Goal: Task Accomplishment & Management: Manage account settings

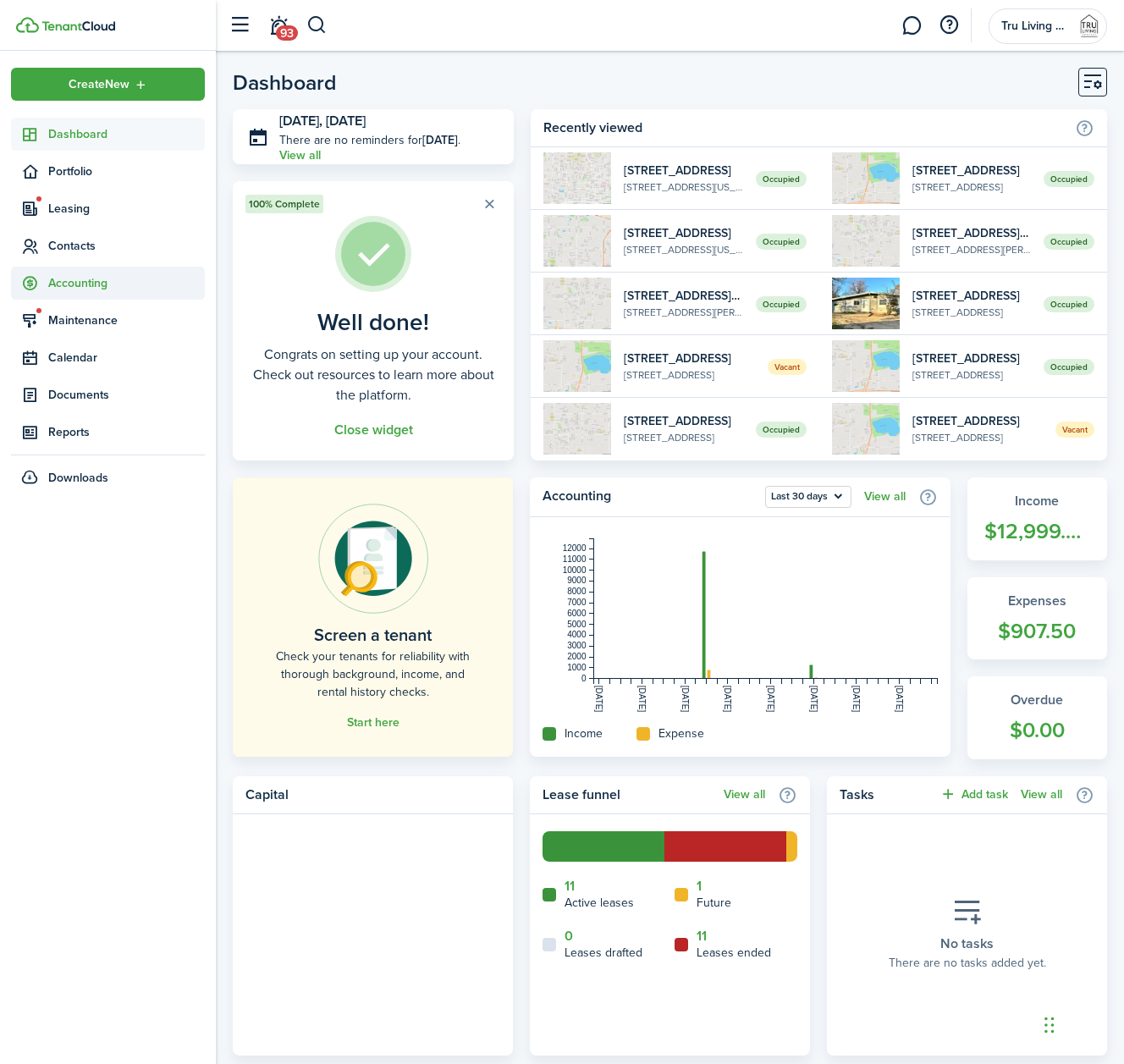
click at [86, 286] on span "Accounting" at bounding box center [127, 283] width 156 height 17
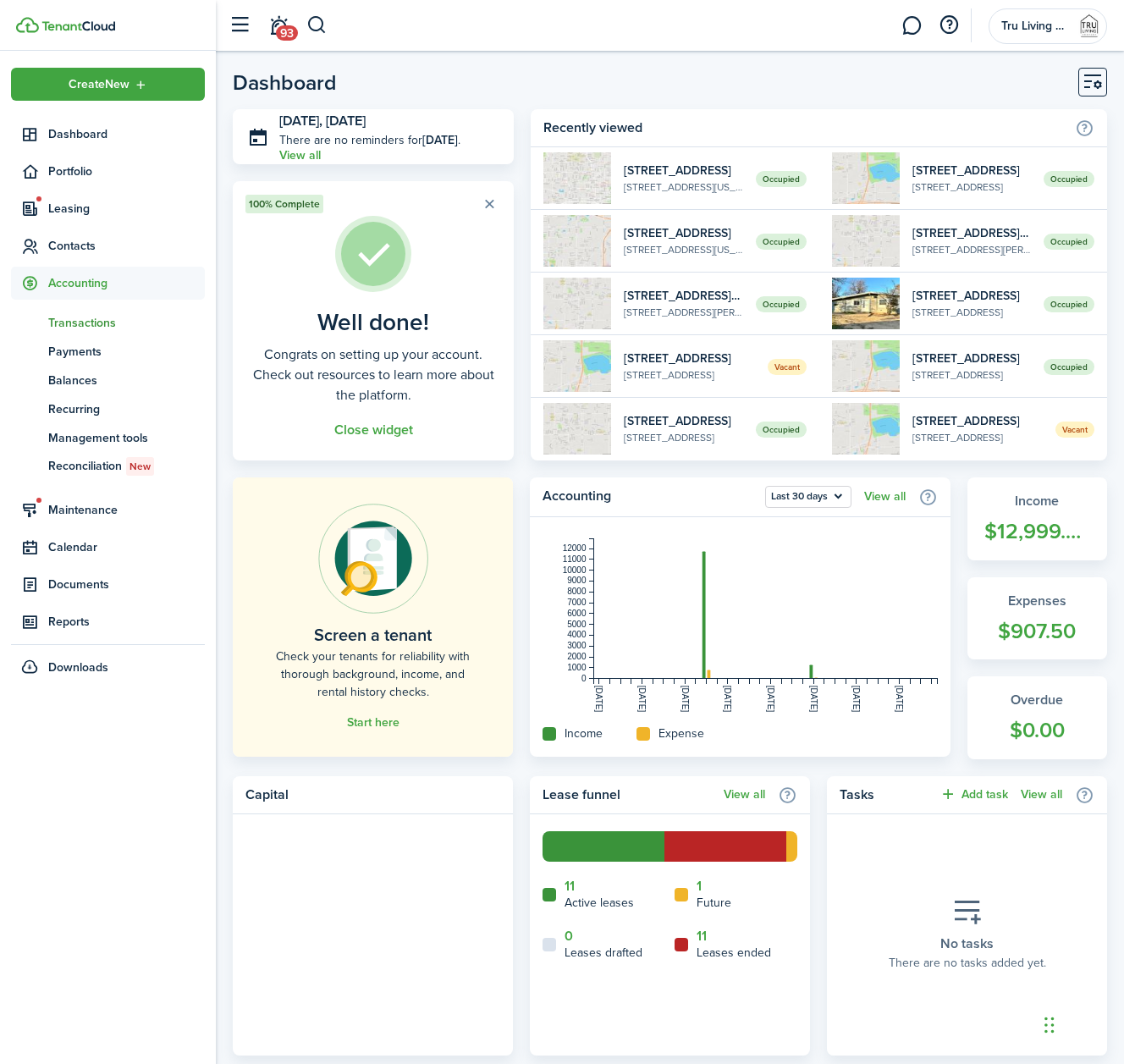
click at [84, 316] on span "Transactions" at bounding box center [127, 323] width 156 height 17
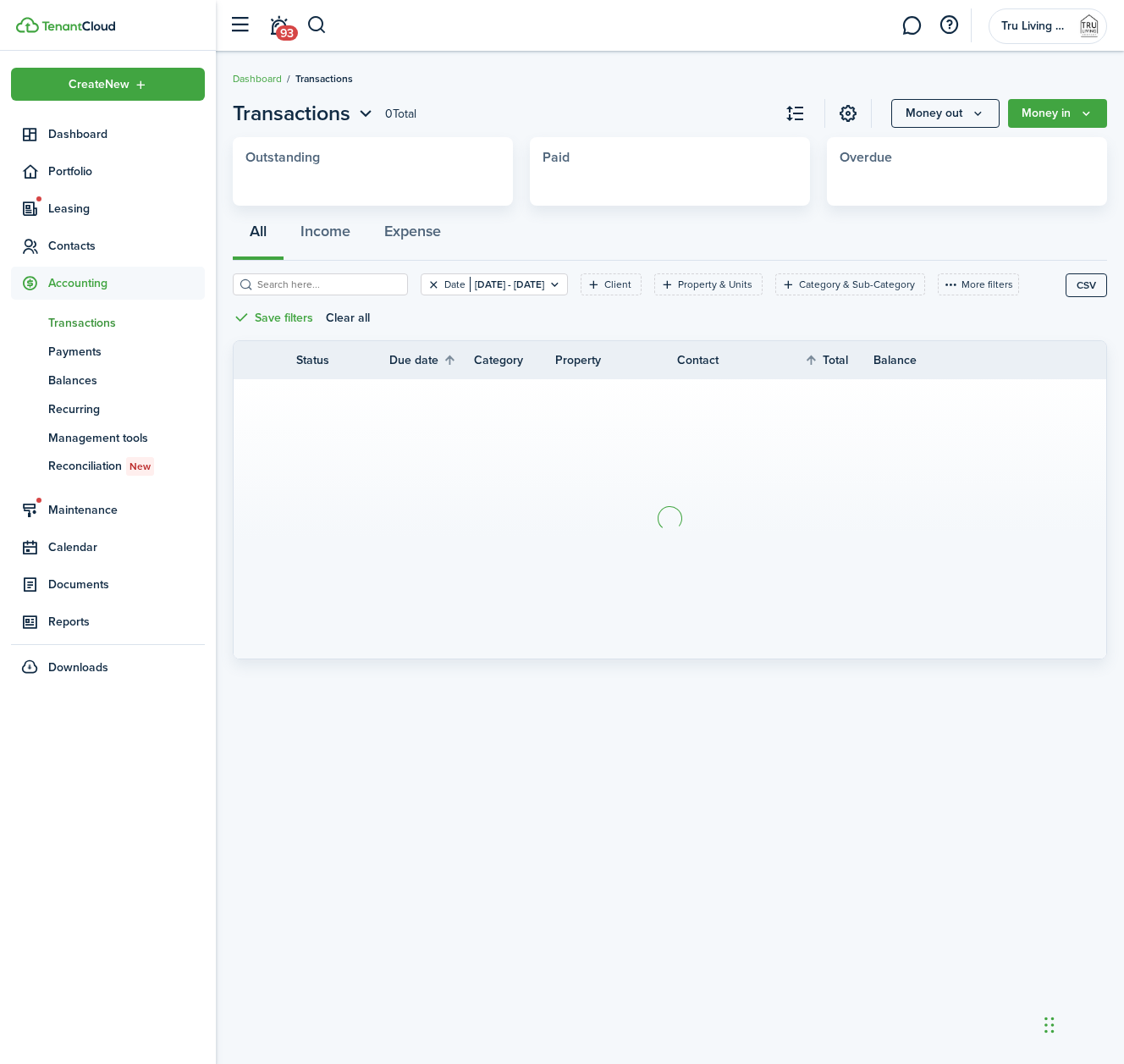
click at [441, 287] on button "Clear filter" at bounding box center [434, 284] width 15 height 14
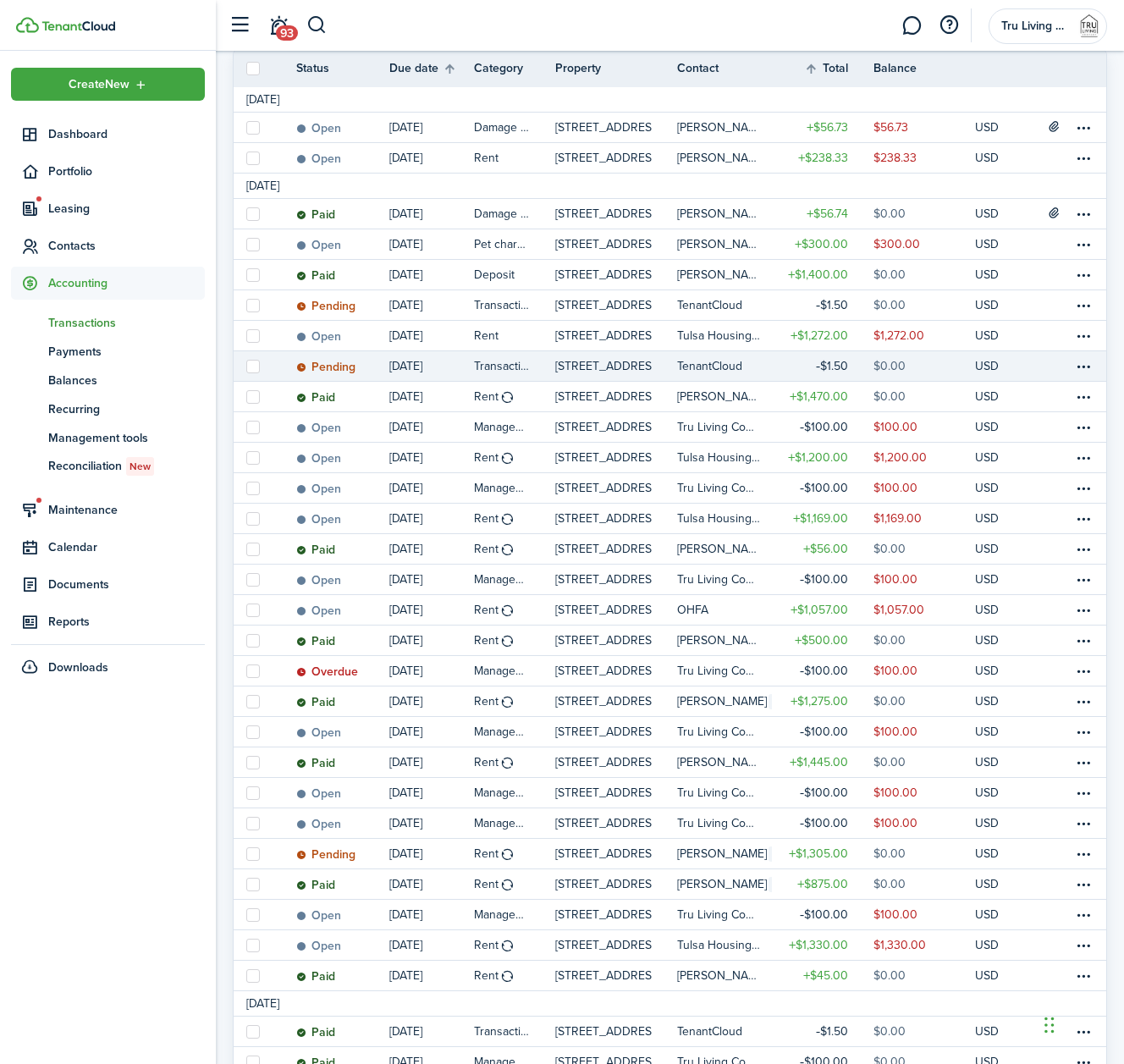
scroll to position [233, 0]
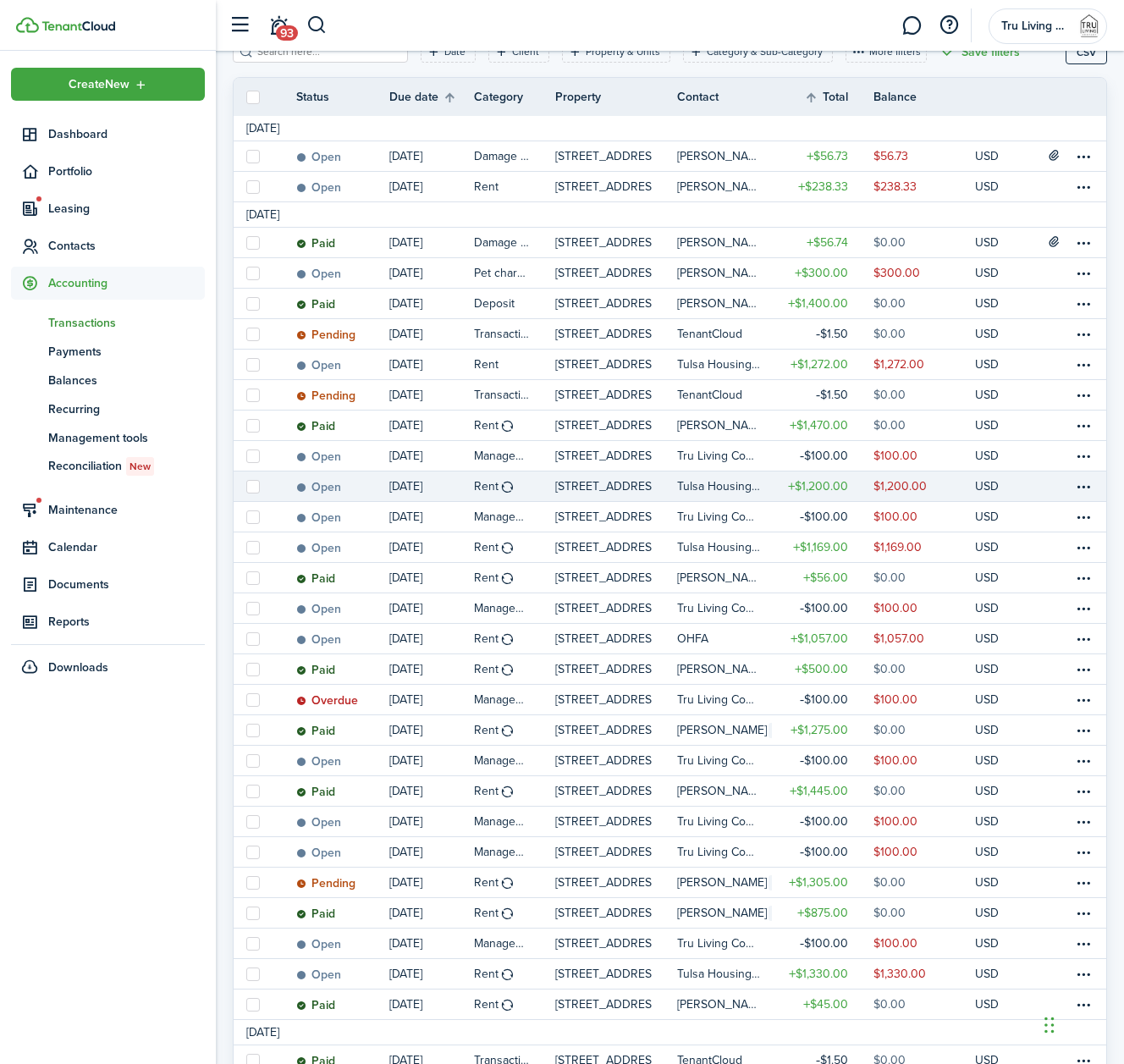
click at [254, 489] on label at bounding box center [253, 487] width 14 height 14
click at [246, 487] on input "checkbox" at bounding box center [245, 486] width 1 height 1
checkbox input "true"
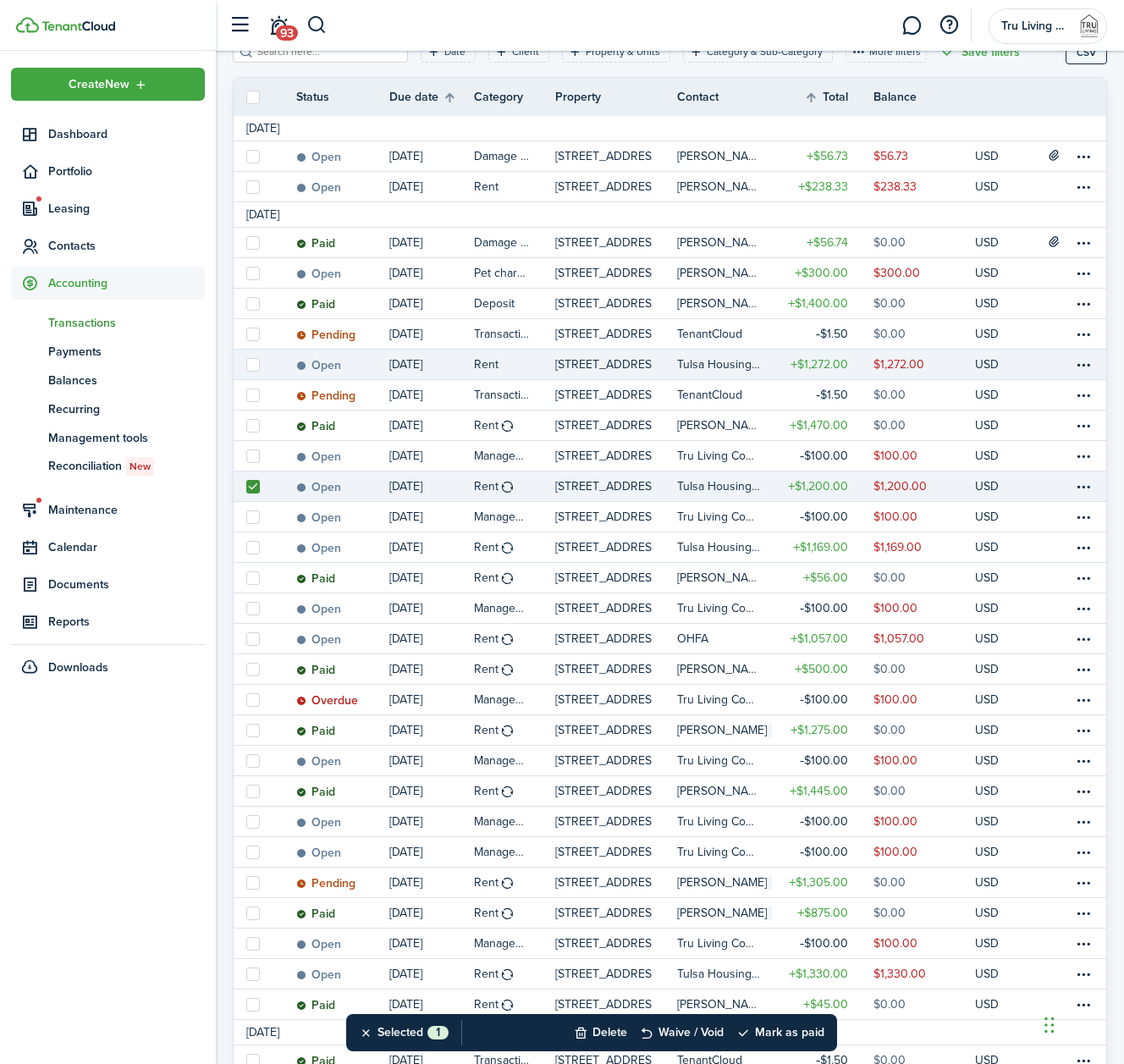
click at [255, 369] on label at bounding box center [253, 365] width 14 height 14
click at [246, 365] on input "checkbox" at bounding box center [245, 364] width 1 height 1
checkbox input "true"
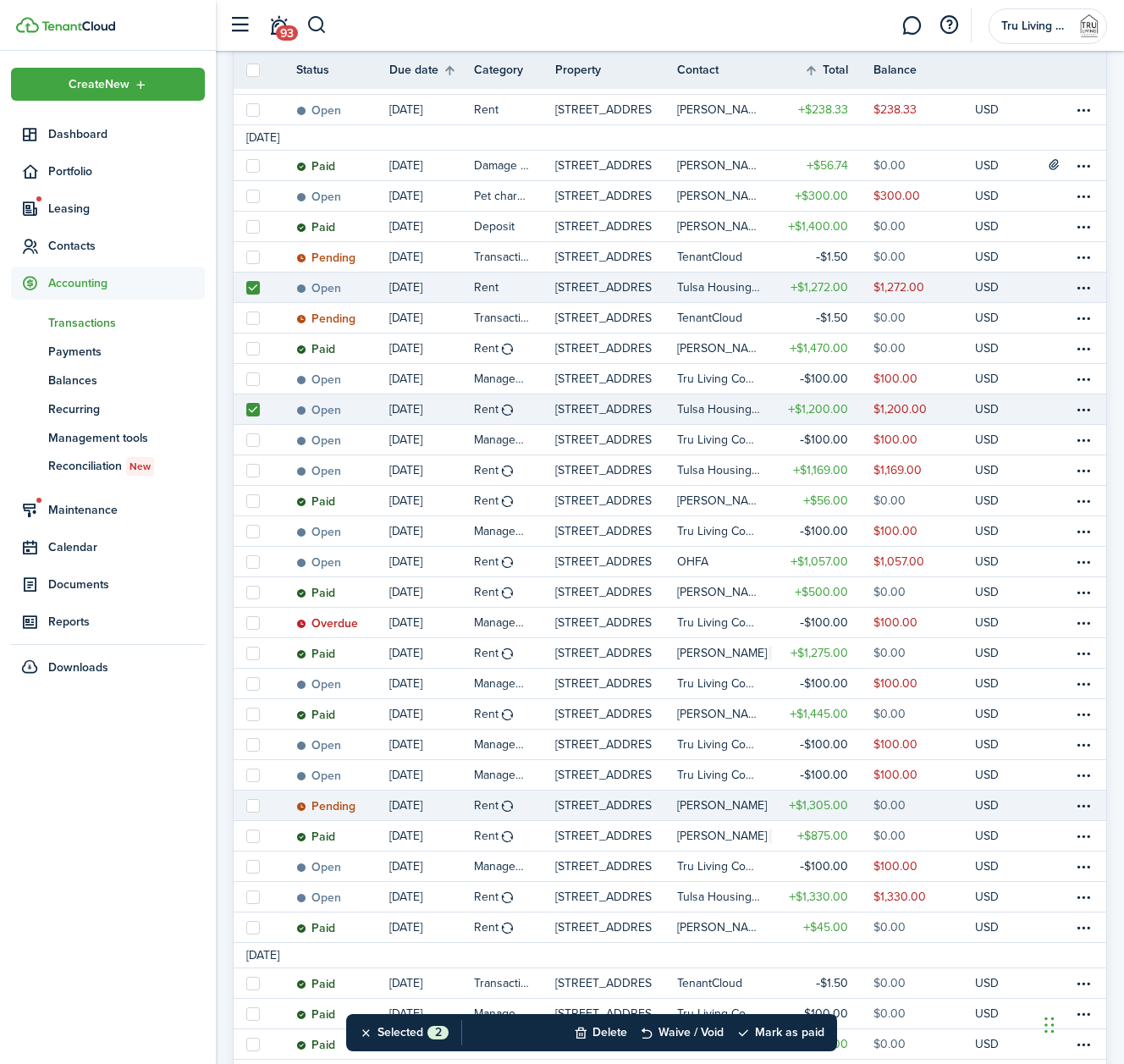
scroll to position [312, 0]
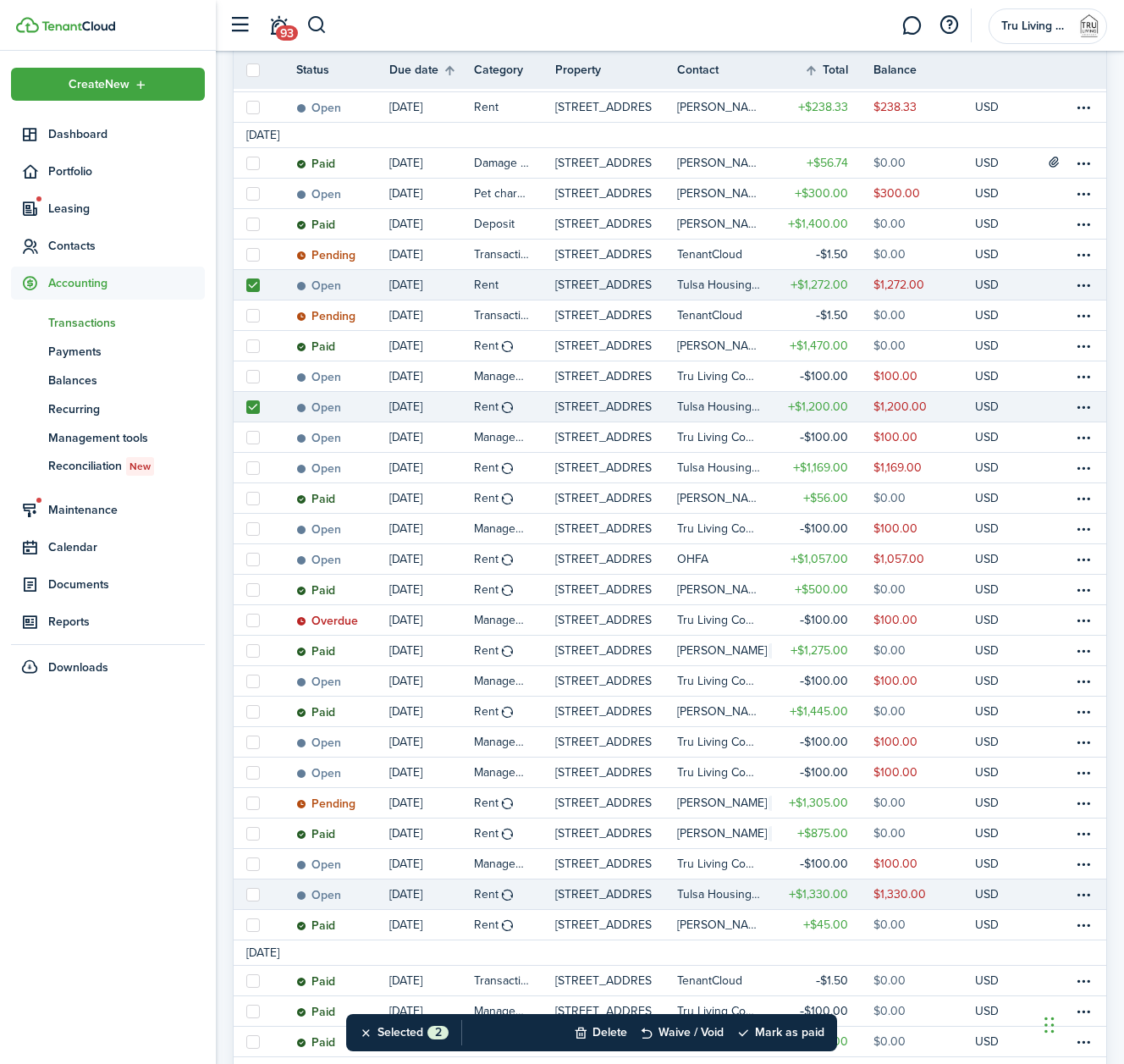
click at [249, 895] on label at bounding box center [253, 895] width 14 height 14
click at [246, 895] on input "checkbox" at bounding box center [245, 894] width 1 height 1
checkbox input "true"
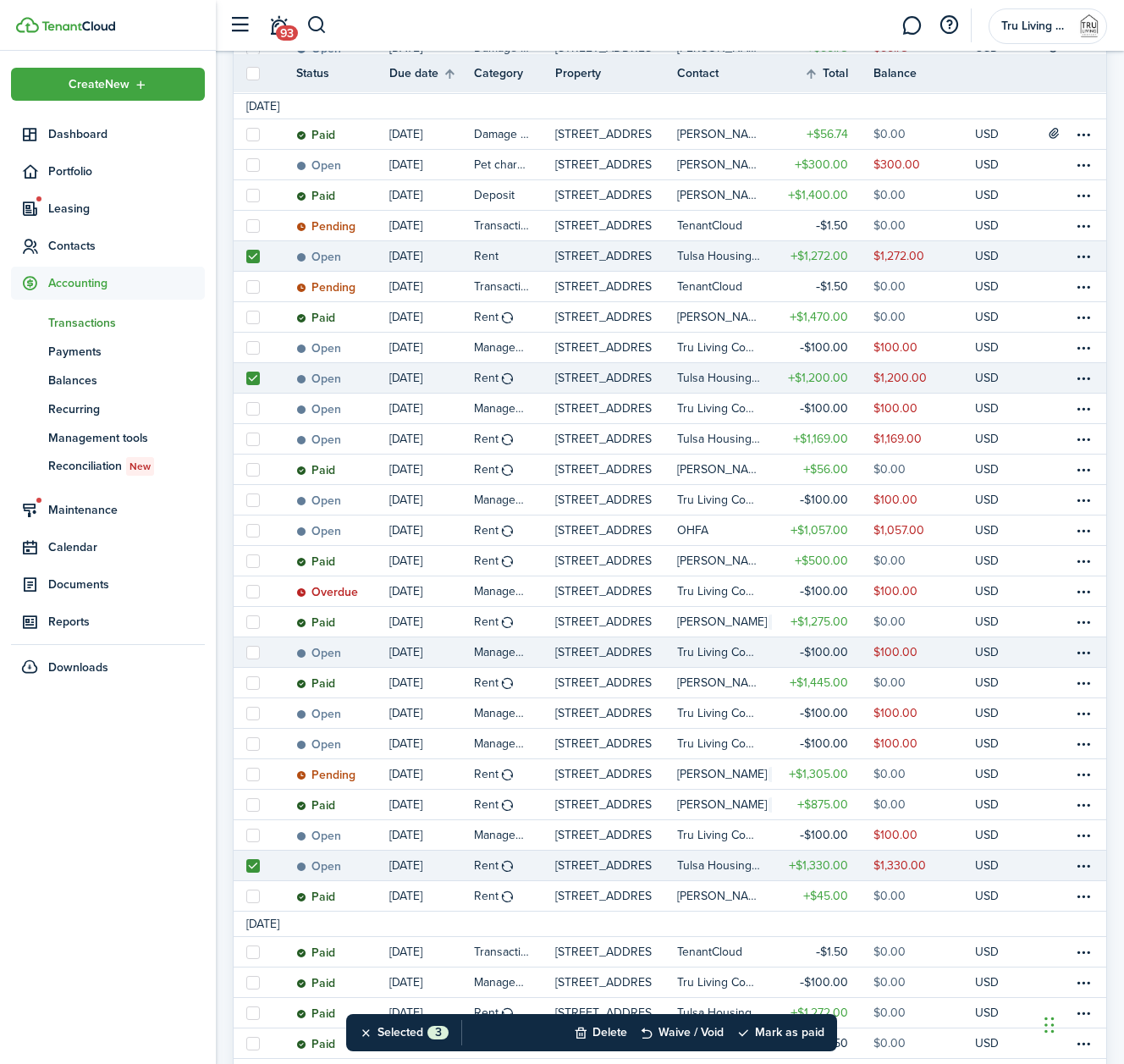
scroll to position [344, 0]
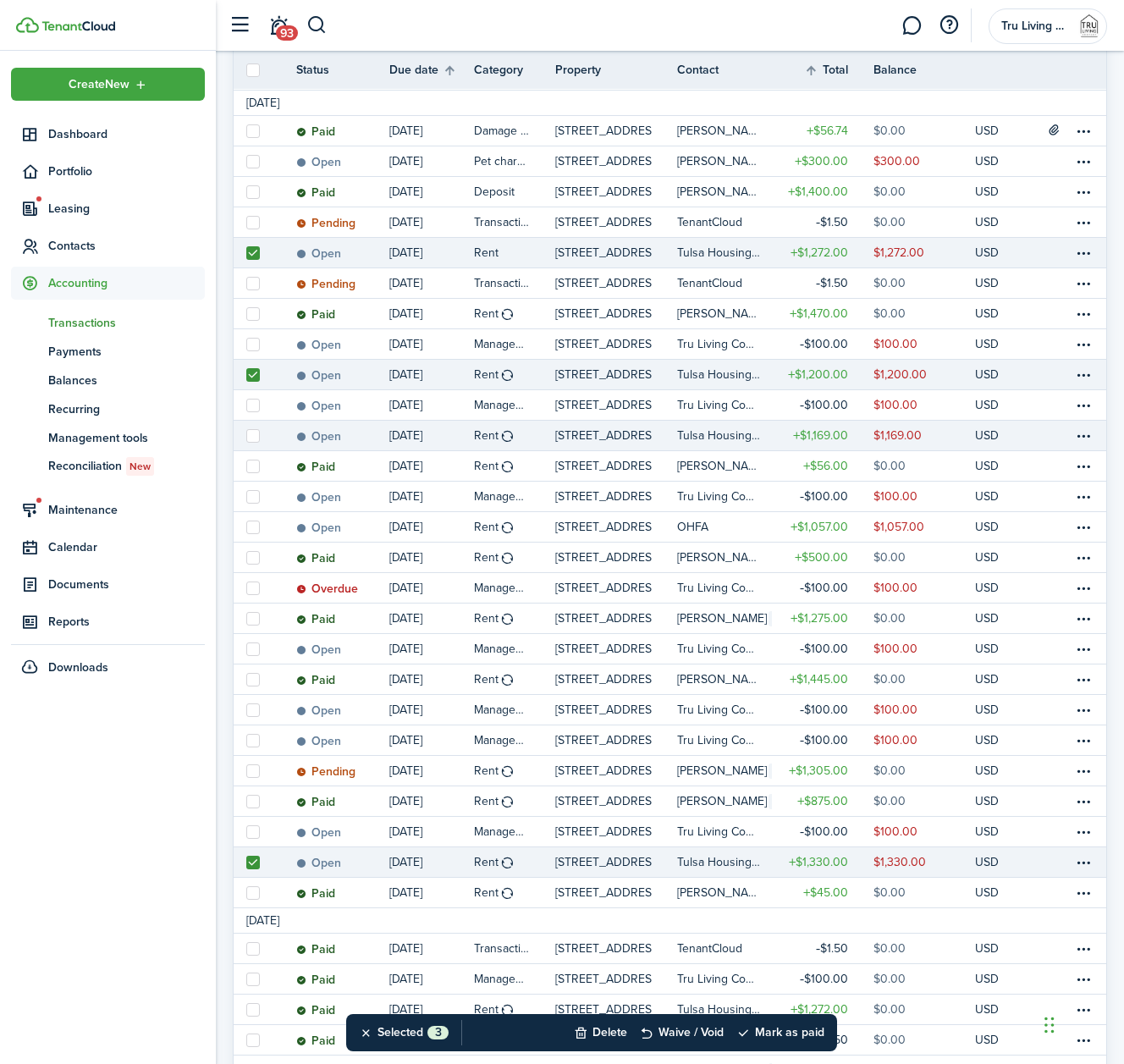
click at [248, 438] on label at bounding box center [253, 436] width 14 height 14
click at [246, 436] on input "checkbox" at bounding box center [245, 436] width 1 height 1
checkbox input "true"
click at [801, 1035] on button "Mark as paid" at bounding box center [780, 1033] width 88 height 37
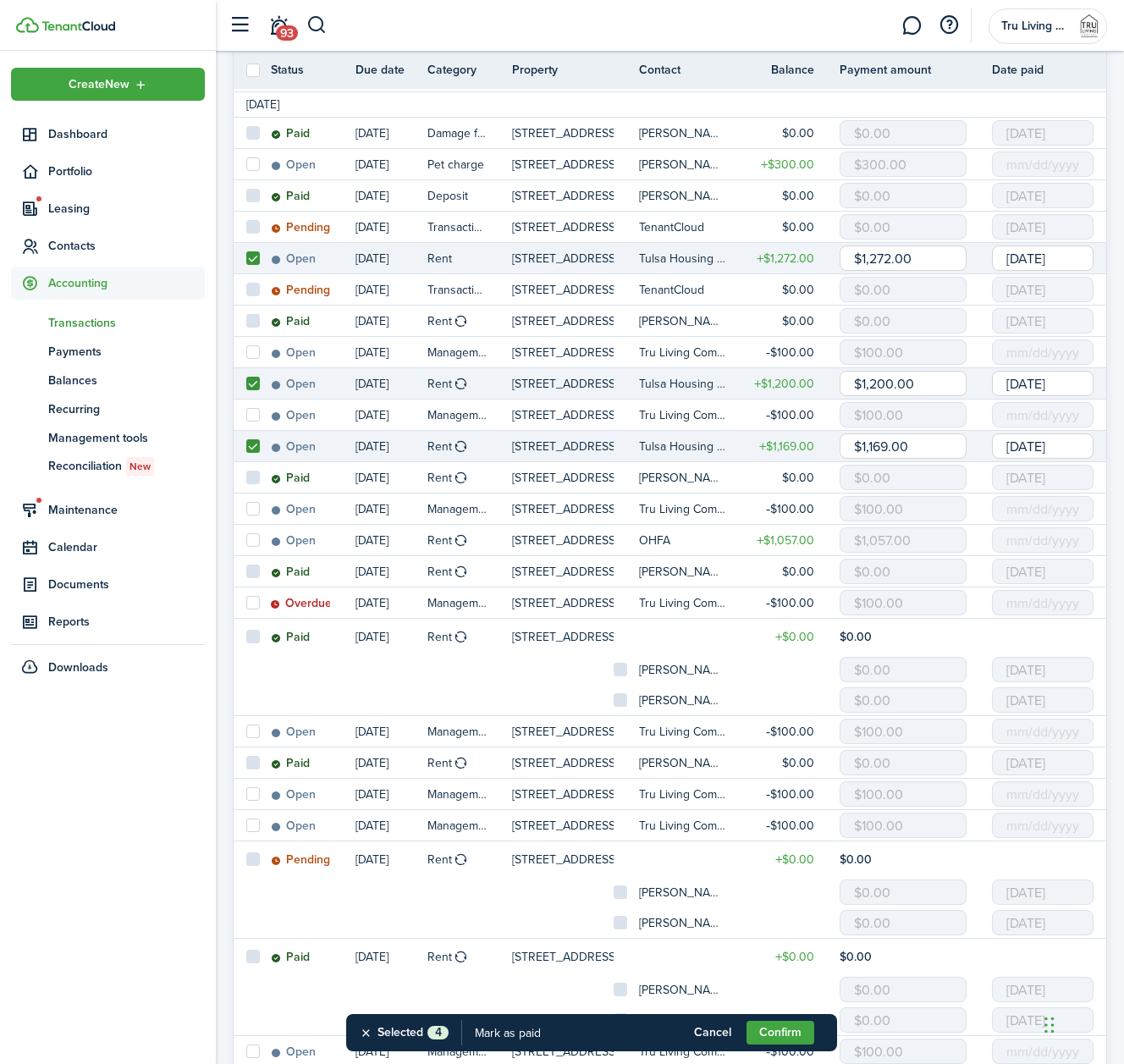
scroll to position [349, 0]
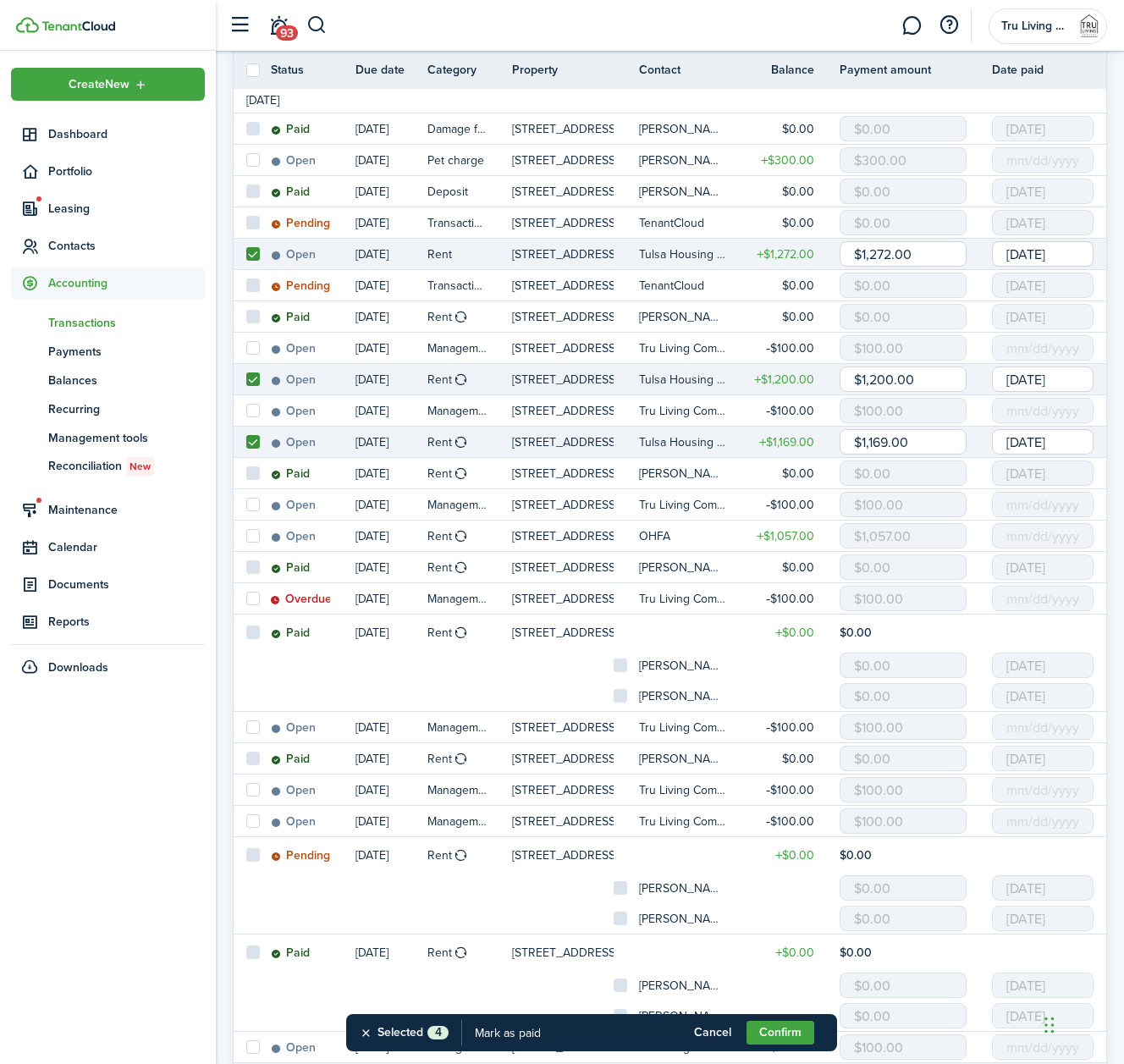
click at [1055, 256] on input "[DATE]" at bounding box center [1043, 254] width 102 height 25
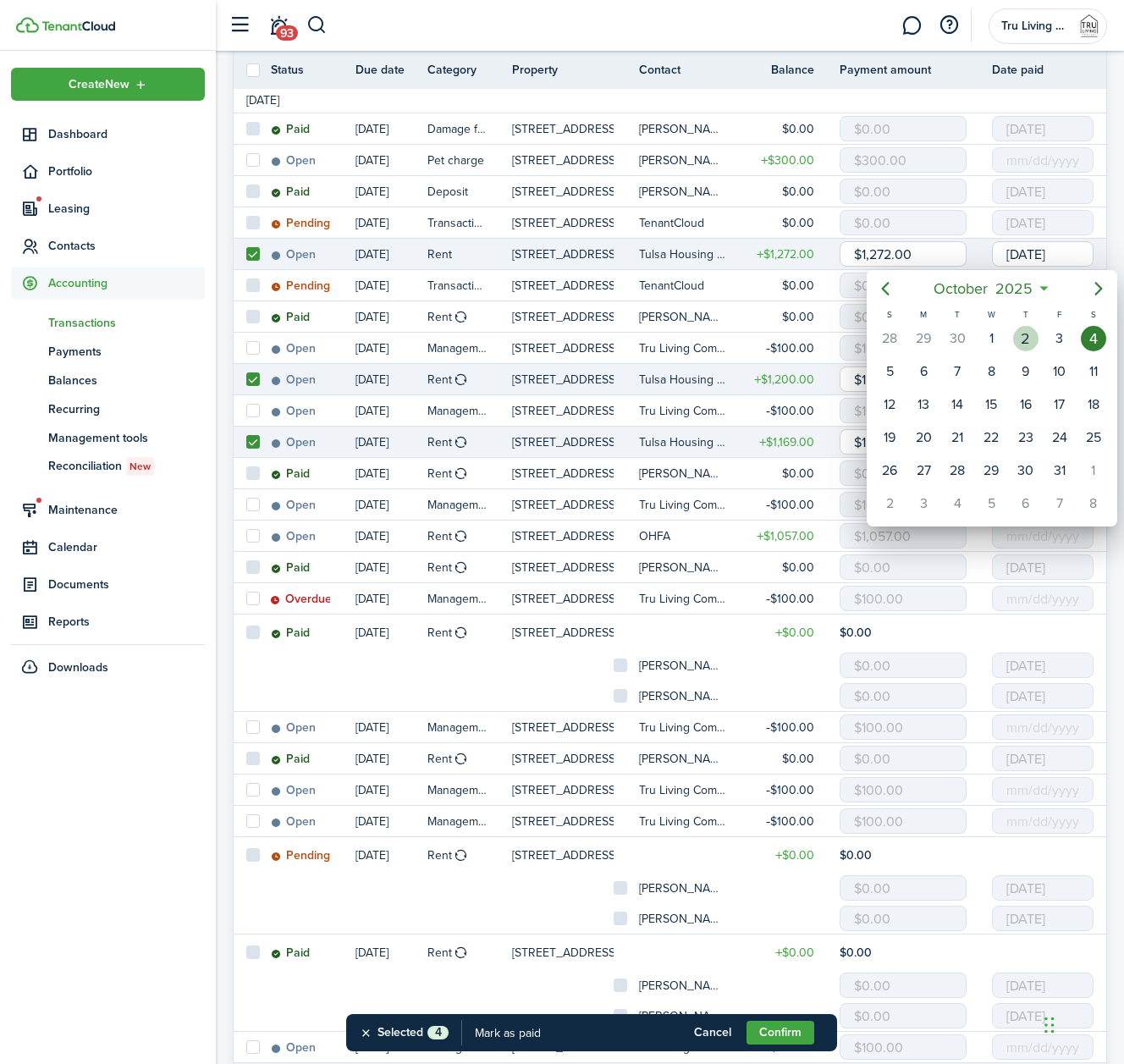
click at [1028, 336] on div "2" at bounding box center [1026, 338] width 25 height 25
type input "[DATE]"
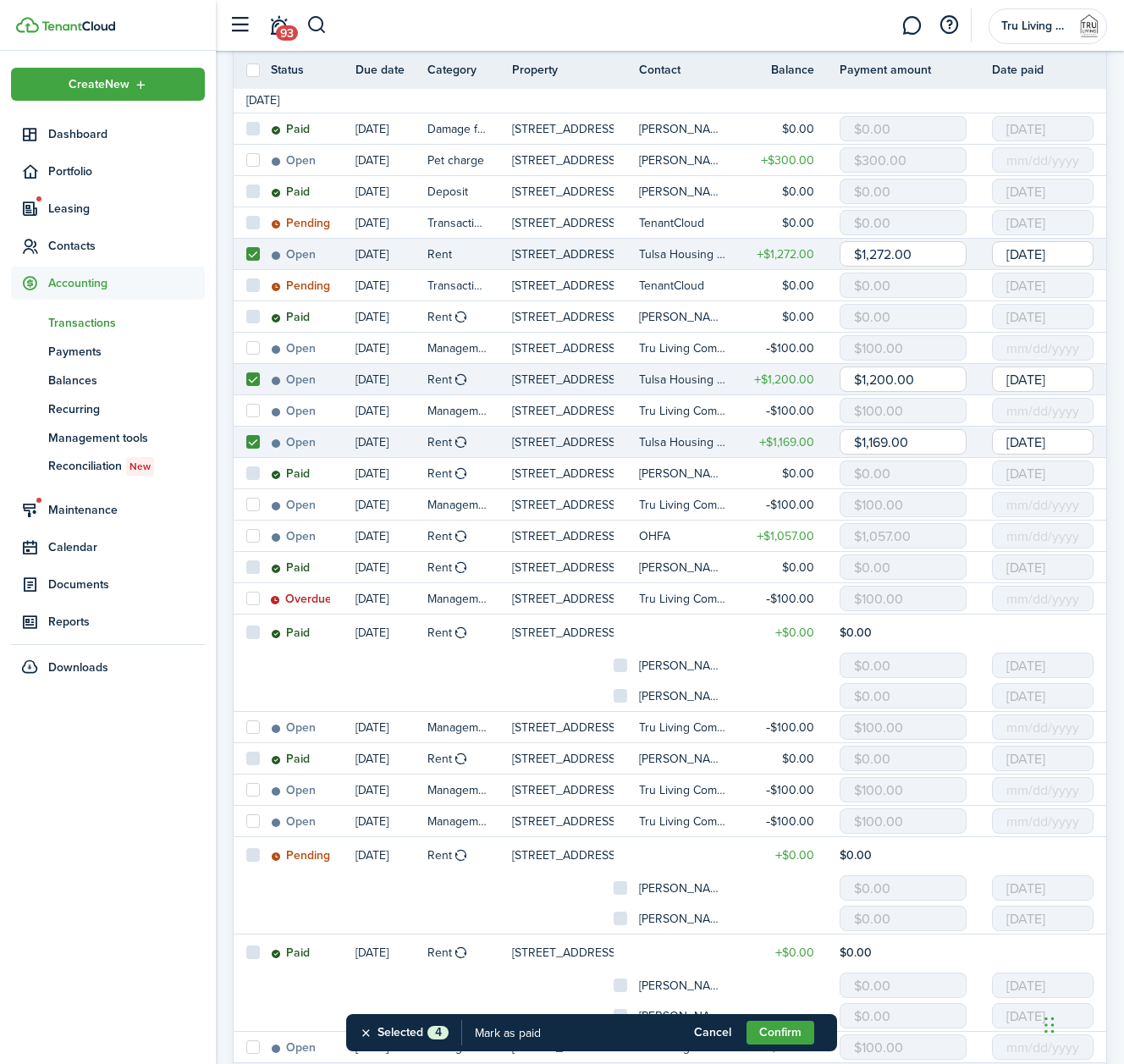
click at [1037, 382] on input "[DATE]" at bounding box center [1043, 379] width 102 height 25
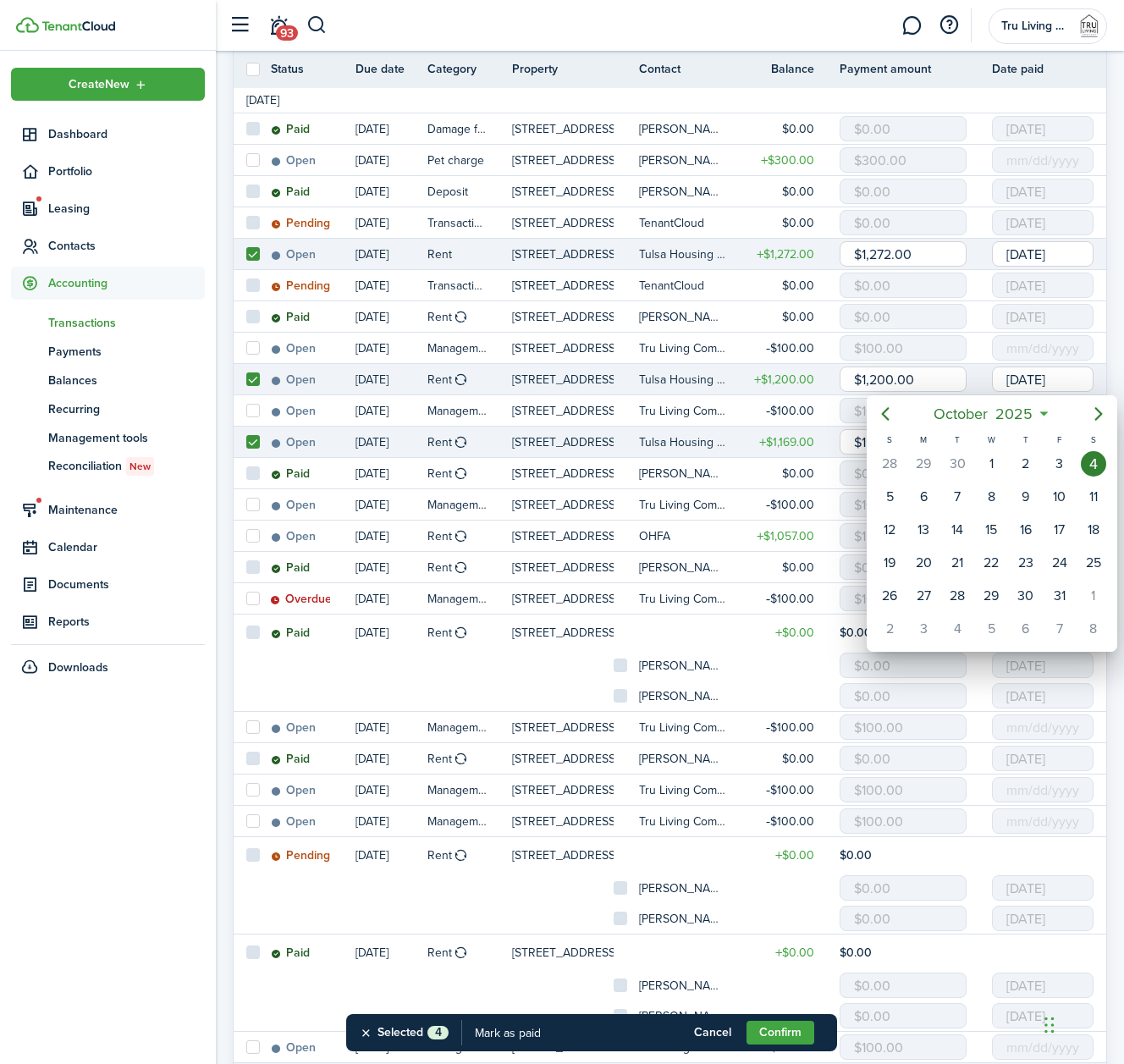
scroll to position [348, 0]
click at [1025, 466] on div "2" at bounding box center [1026, 463] width 25 height 25
type input "[DATE]"
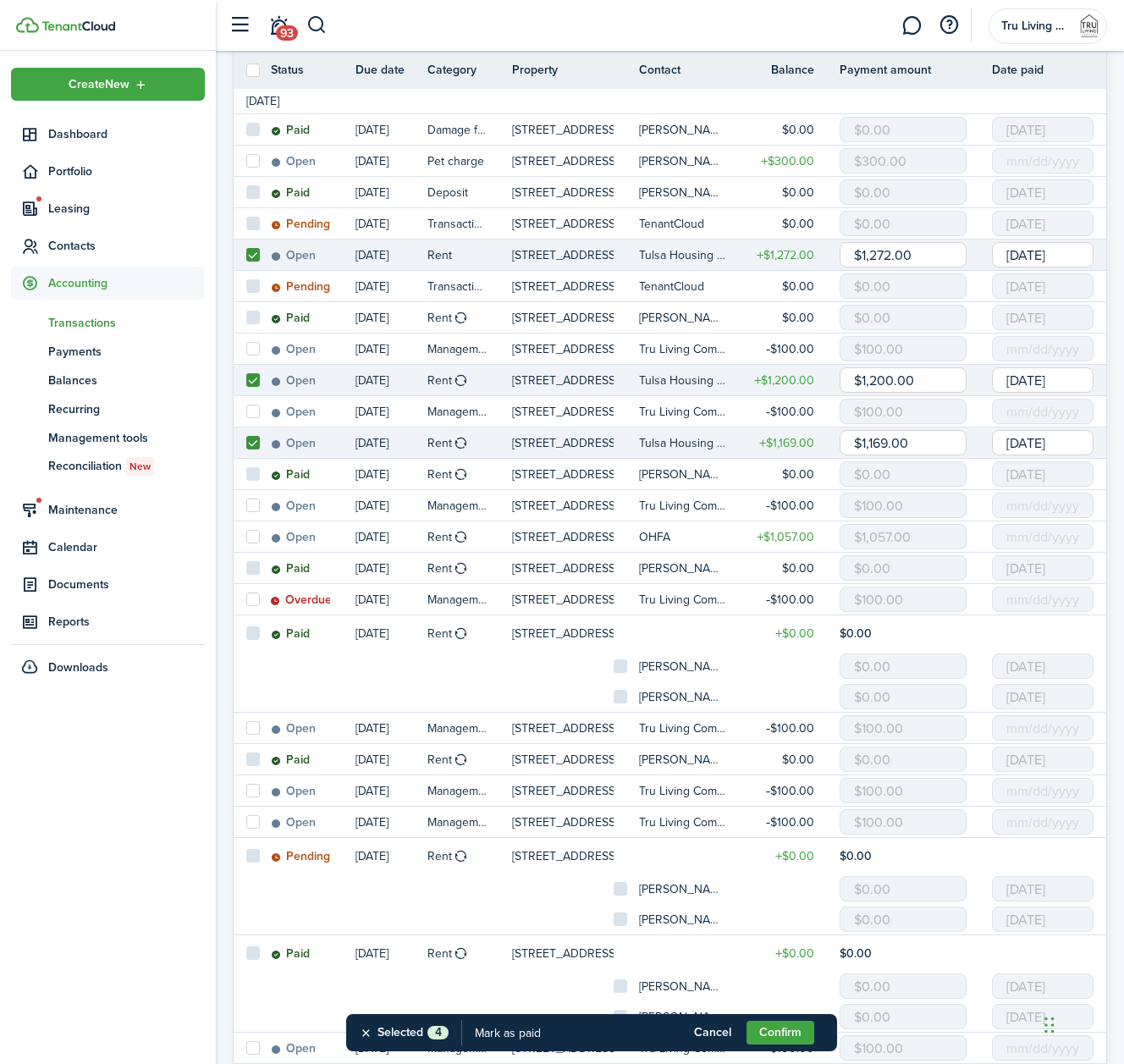
click at [1041, 446] on input "[DATE]" at bounding box center [1043, 442] width 102 height 25
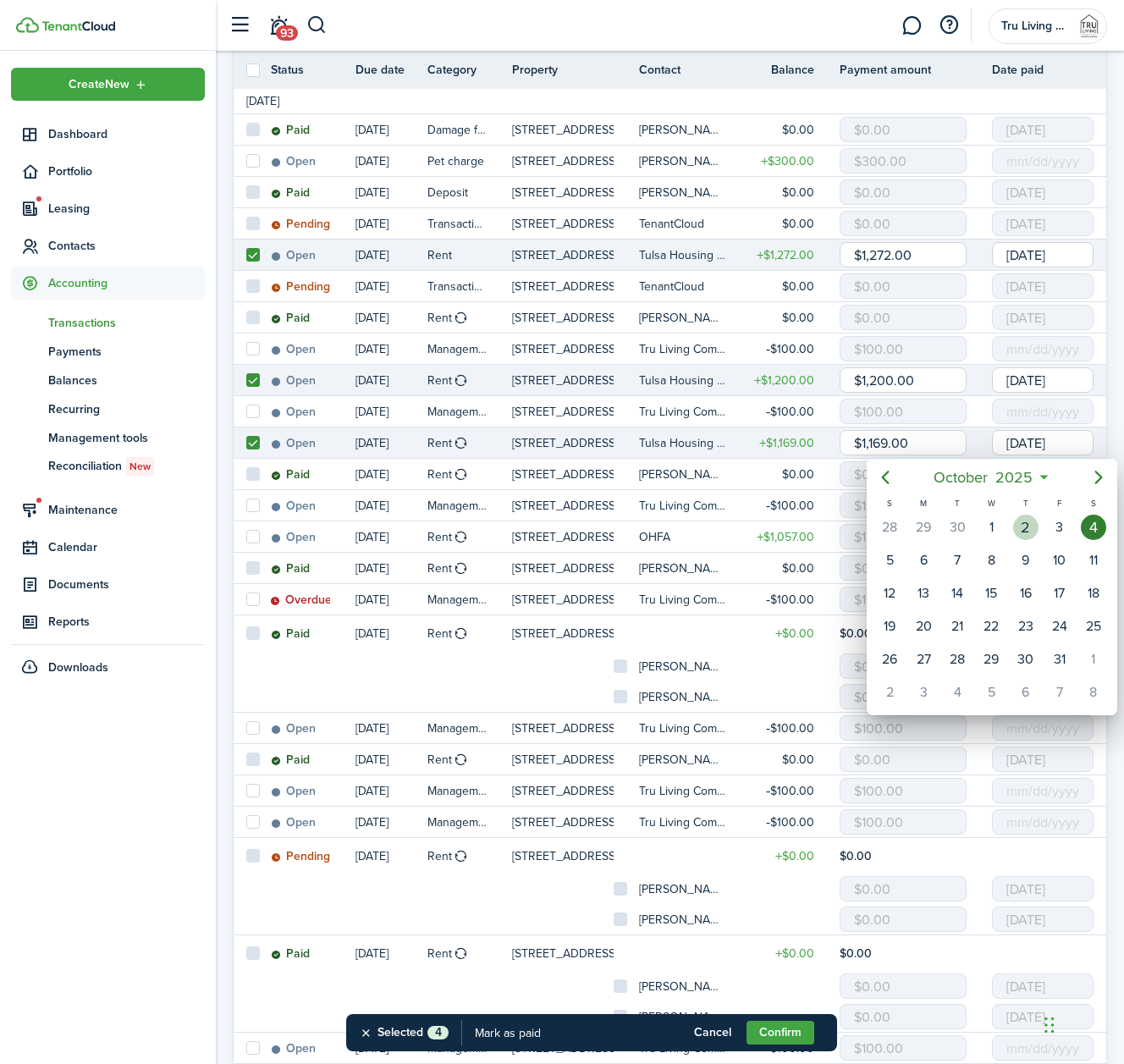
click at [1032, 526] on div "2" at bounding box center [1026, 527] width 25 height 25
type input "[DATE]"
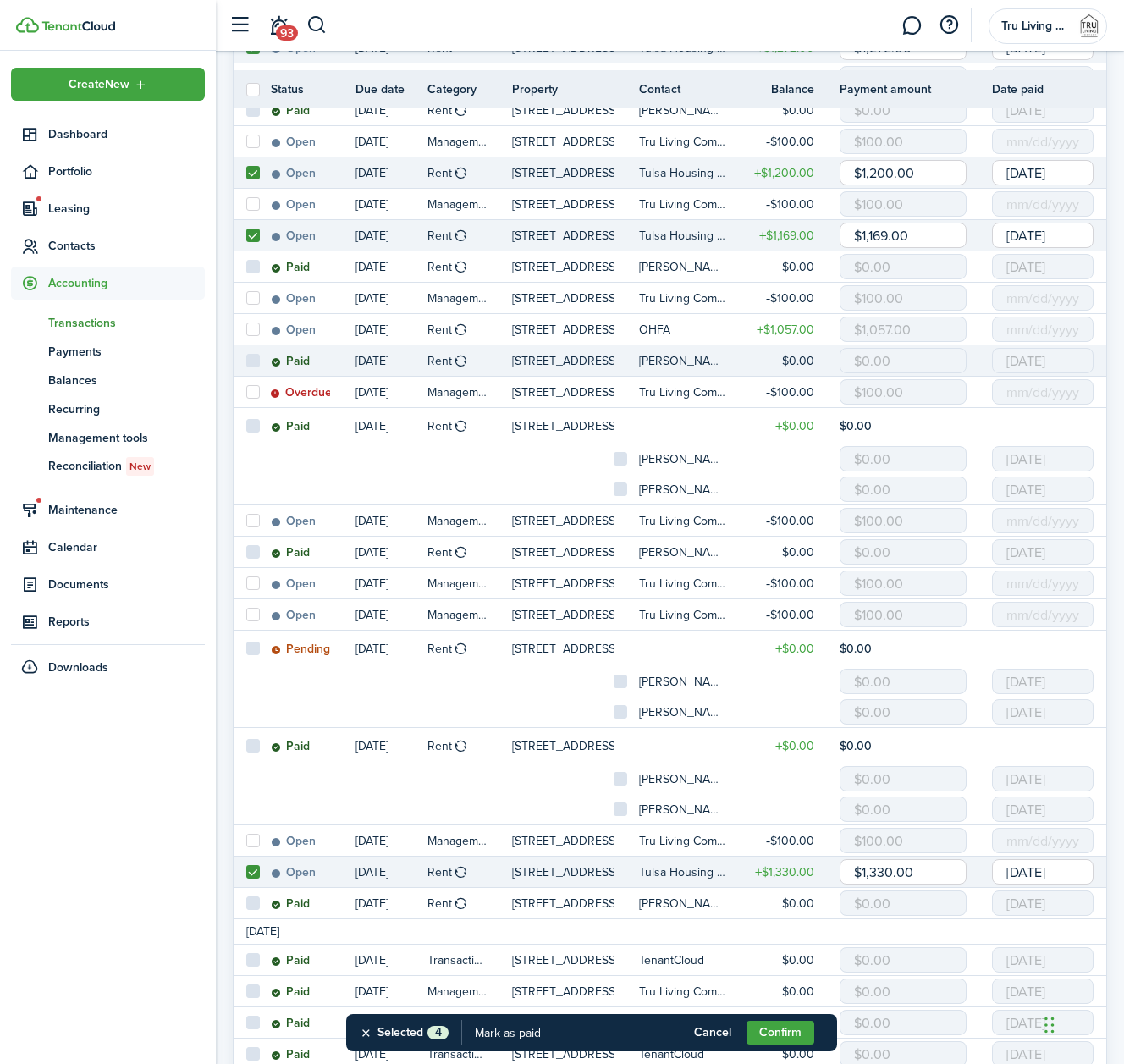
scroll to position [575, 0]
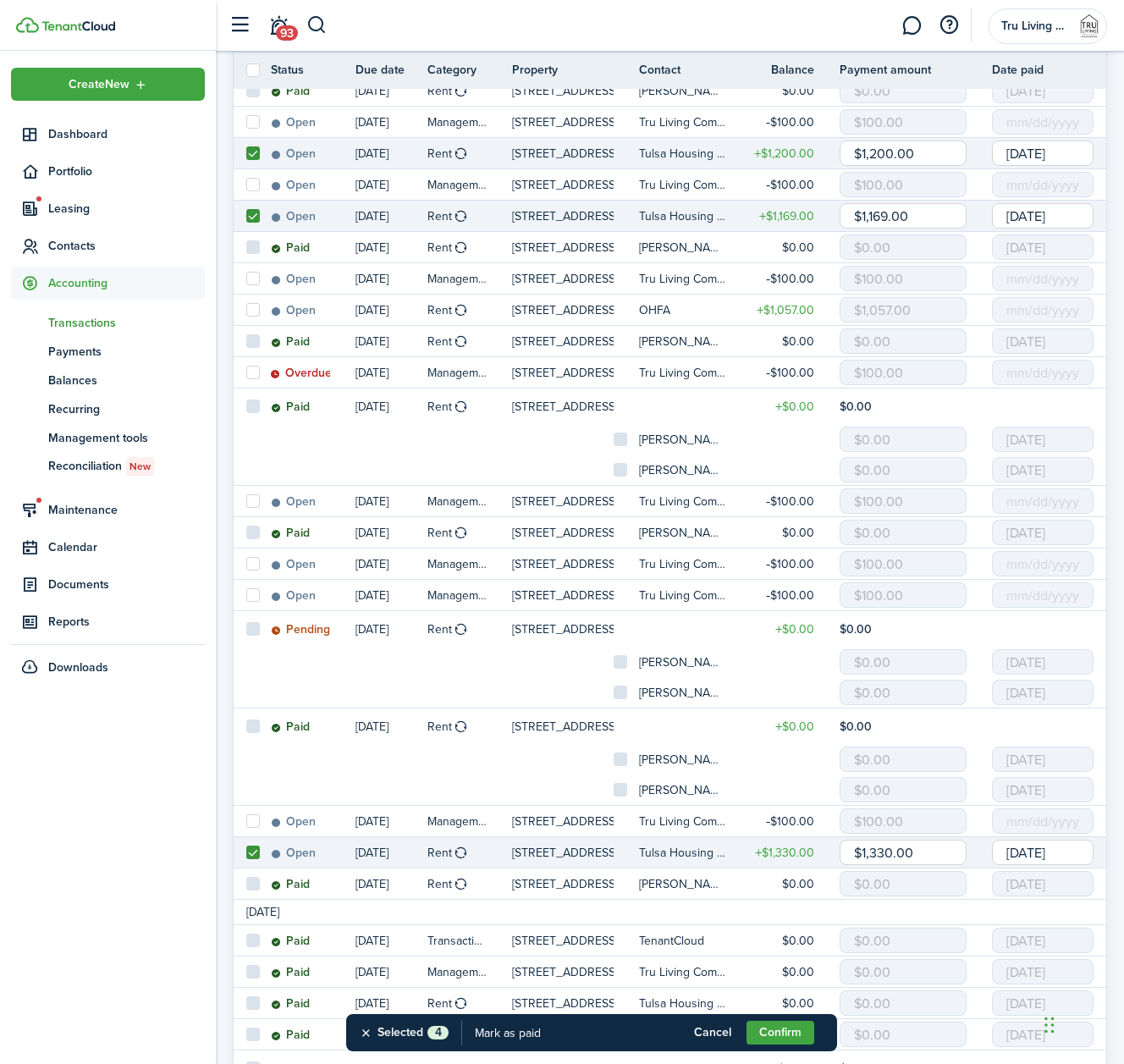
click at [1032, 855] on input "[DATE]" at bounding box center [1043, 852] width 102 height 25
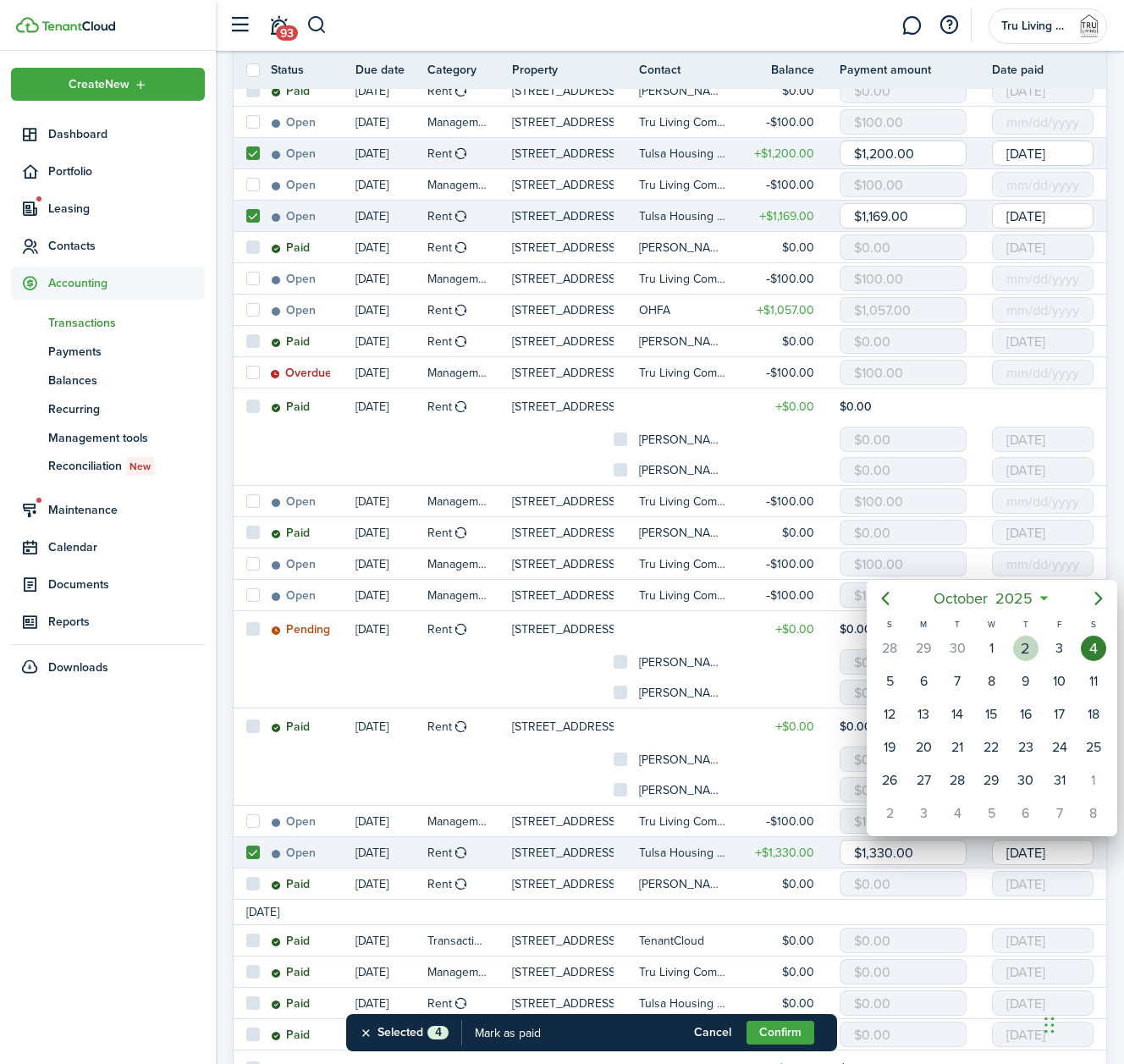
click at [1019, 647] on div "2" at bounding box center [1026, 648] width 25 height 25
type input "[DATE]"
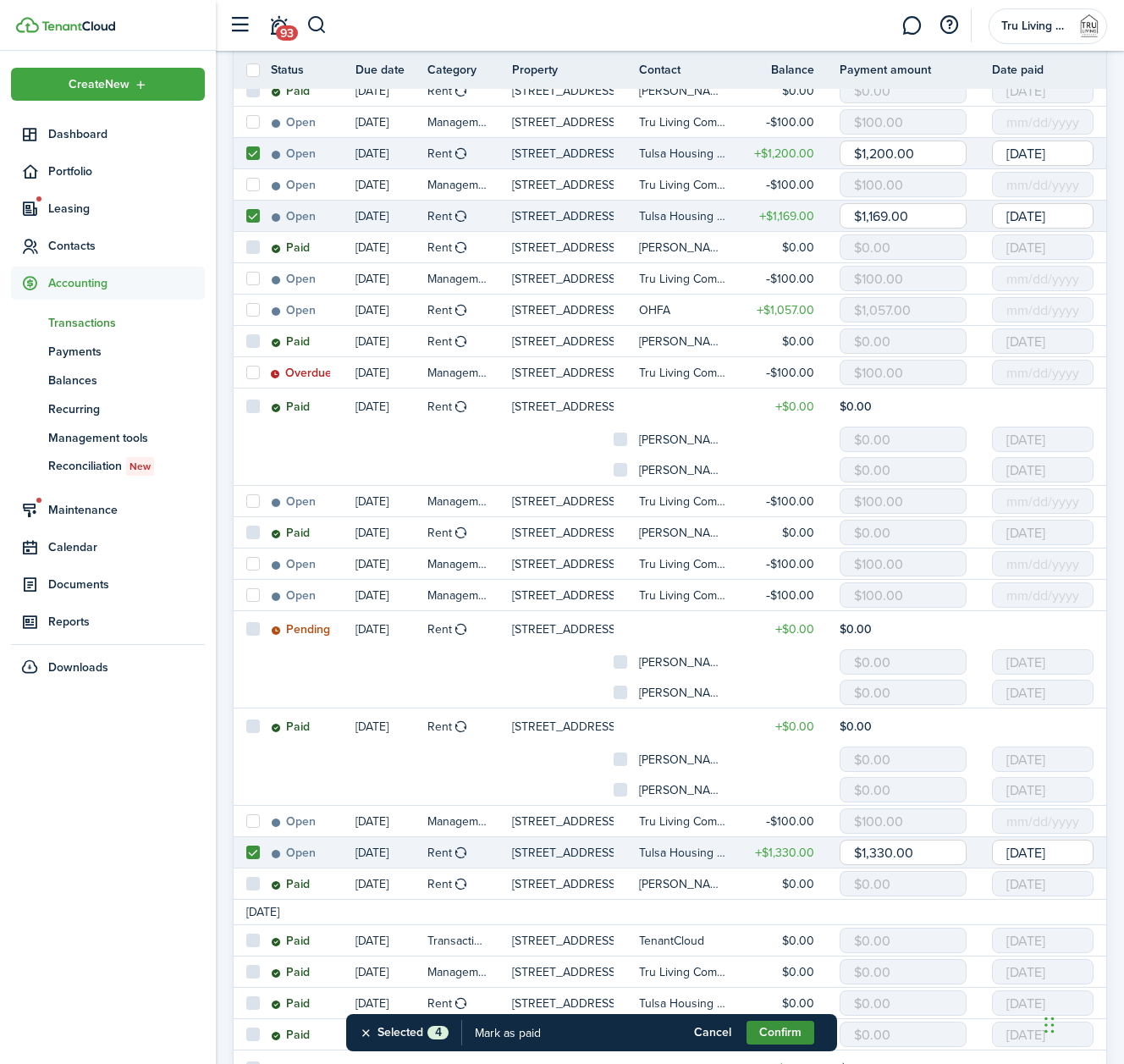
click at [797, 1033] on button "Confirm" at bounding box center [781, 1033] width 68 height 23
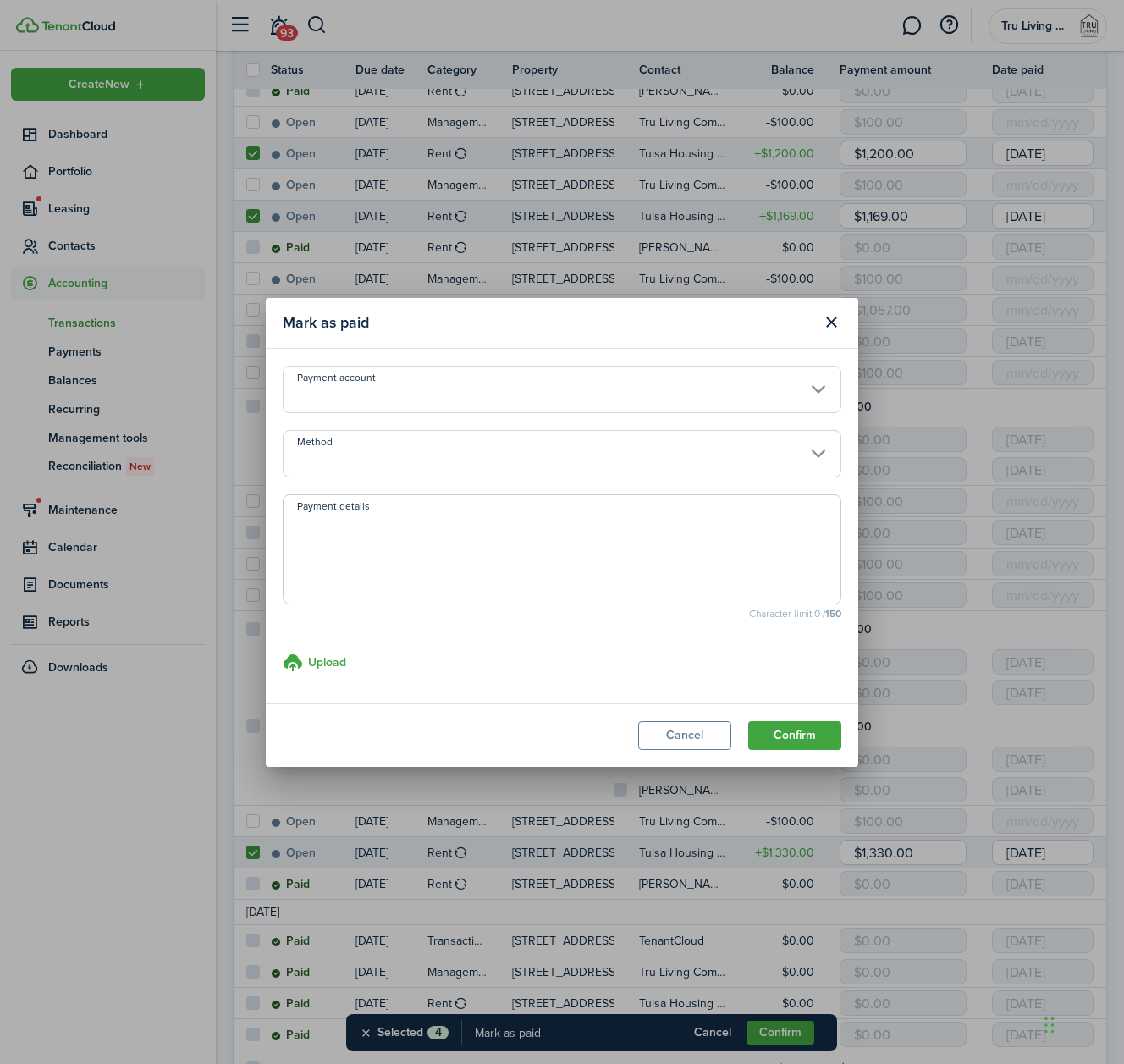
click at [617, 392] on input "Payment account" at bounding box center [562, 389] width 559 height 48
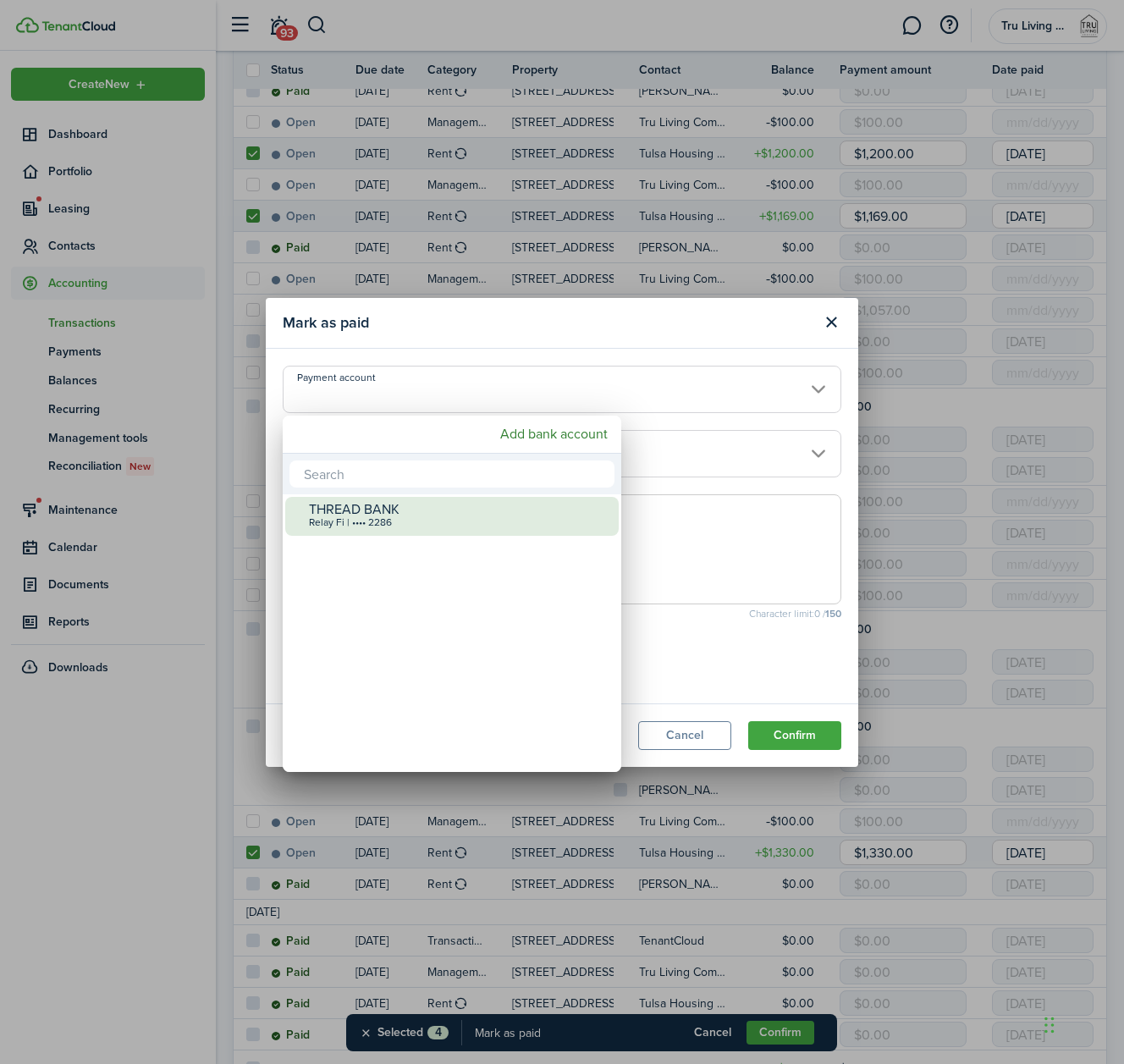
click at [444, 535] on mbsc-wheel-item "THREAD BANK Relay Fi | •••• 2286" at bounding box center [452, 516] width 334 height 39
type input "•••• •••• •••• 2286"
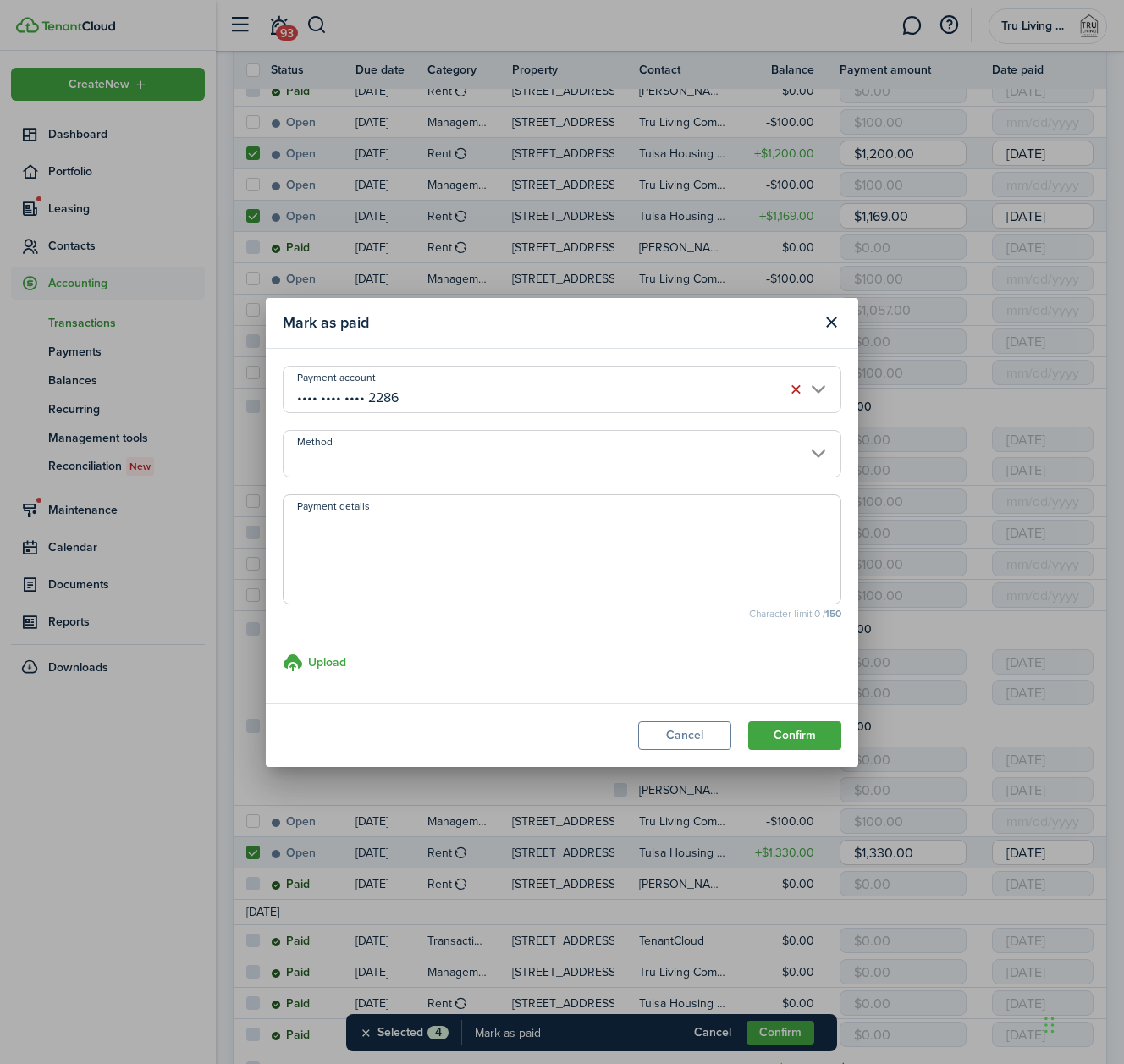
click at [516, 460] on input "Method" at bounding box center [562, 454] width 559 height 48
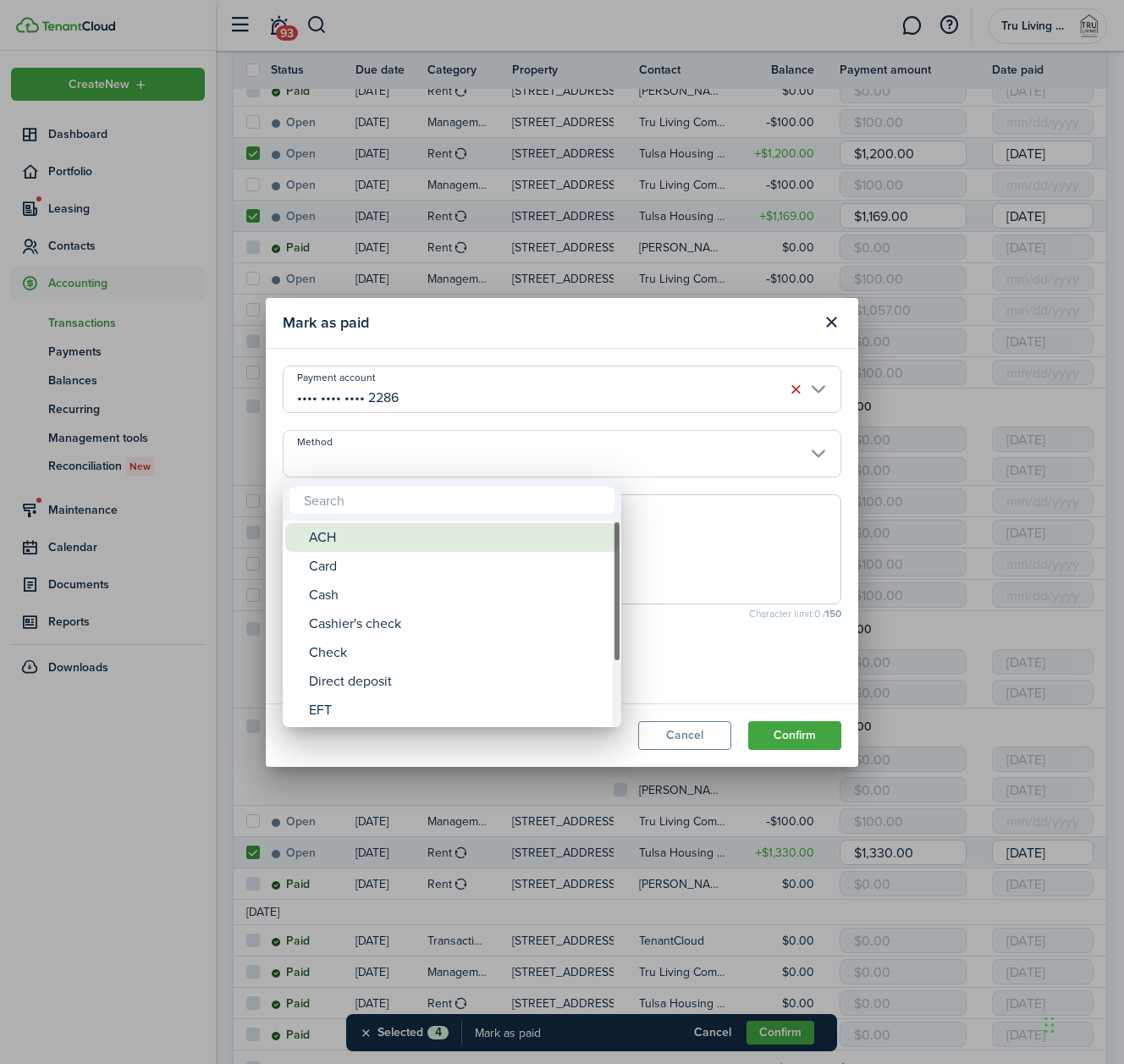
click at [442, 537] on div "ACH" at bounding box center [459, 537] width 300 height 29
type input "ACH"
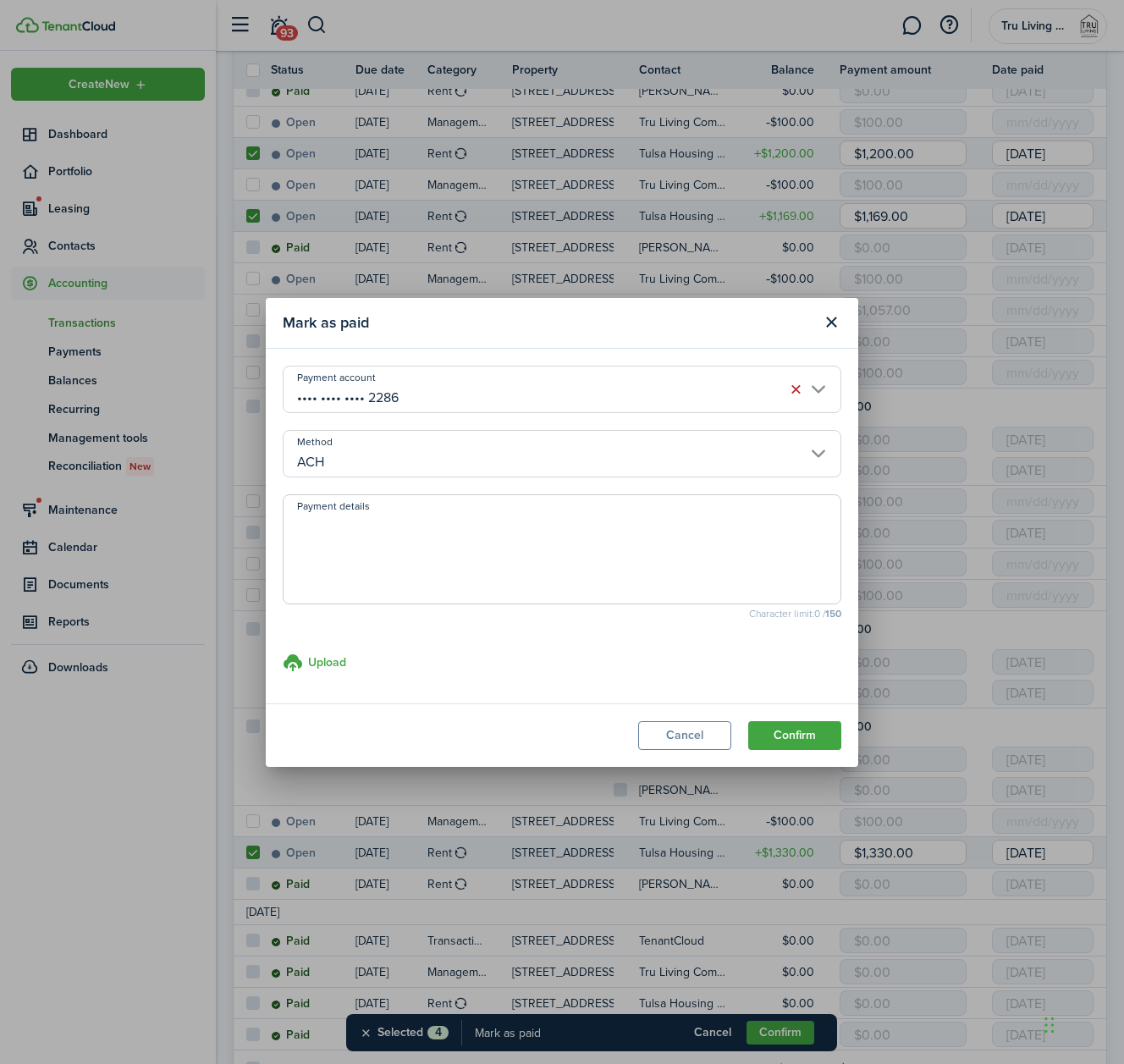
click at [483, 528] on textarea "Payment details" at bounding box center [562, 555] width 557 height 82
paste textarea "338355241"
type textarea "THA Relay #338355241"
click at [808, 737] on button "Confirm" at bounding box center [795, 735] width 93 height 29
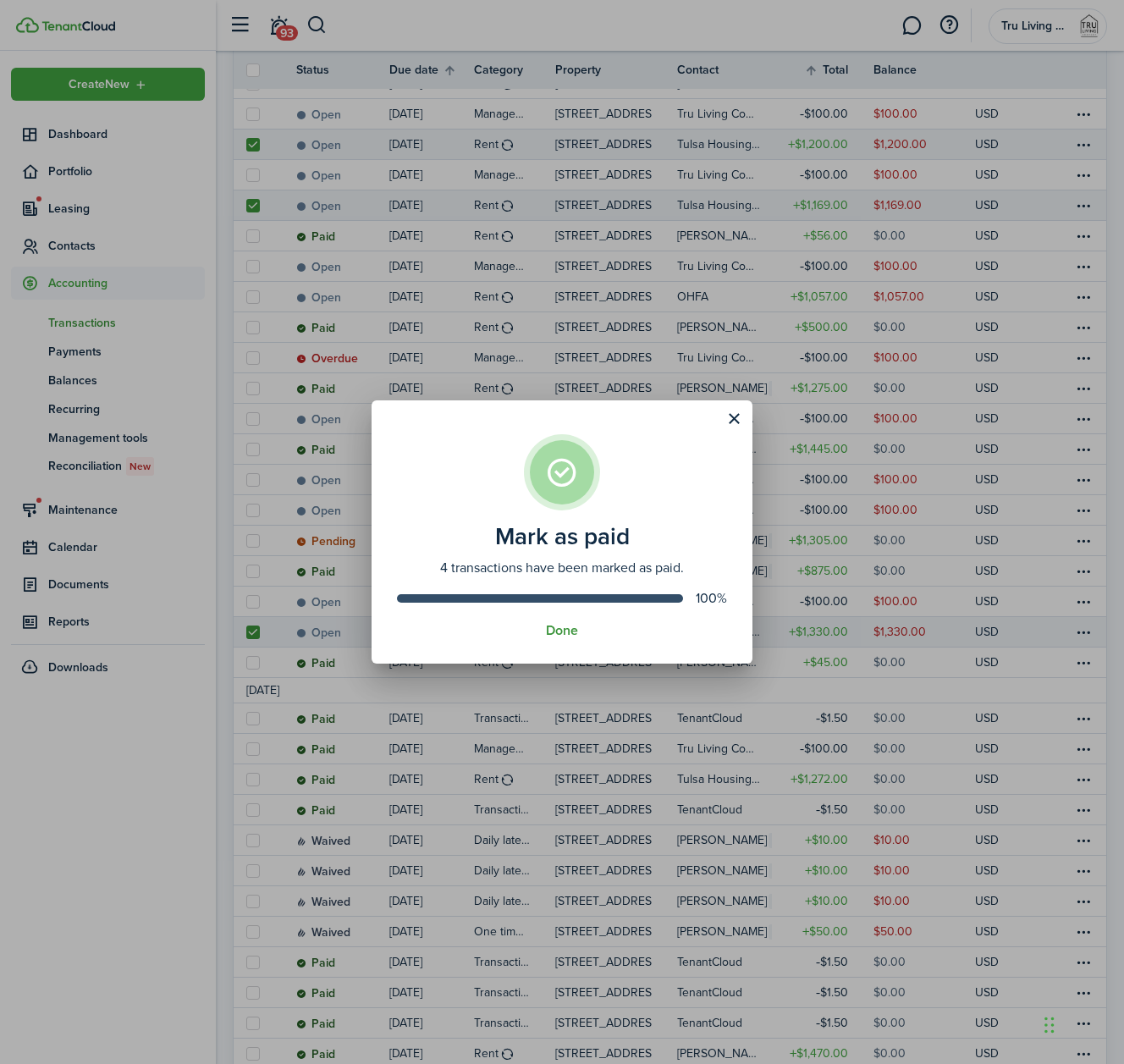
click at [560, 627] on button "Done" at bounding box center [562, 631] width 32 height 16
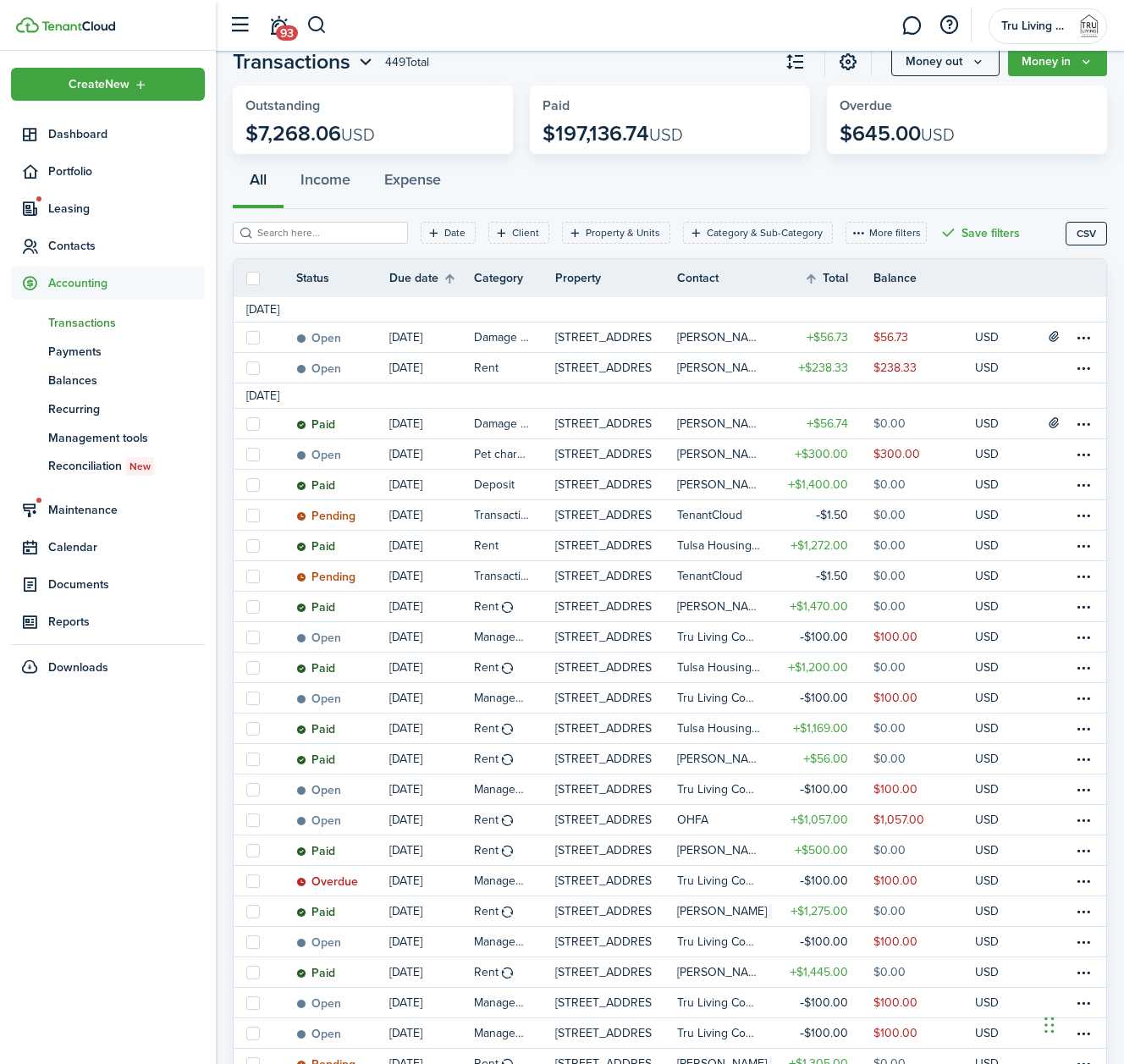
scroll to position [61, 0]
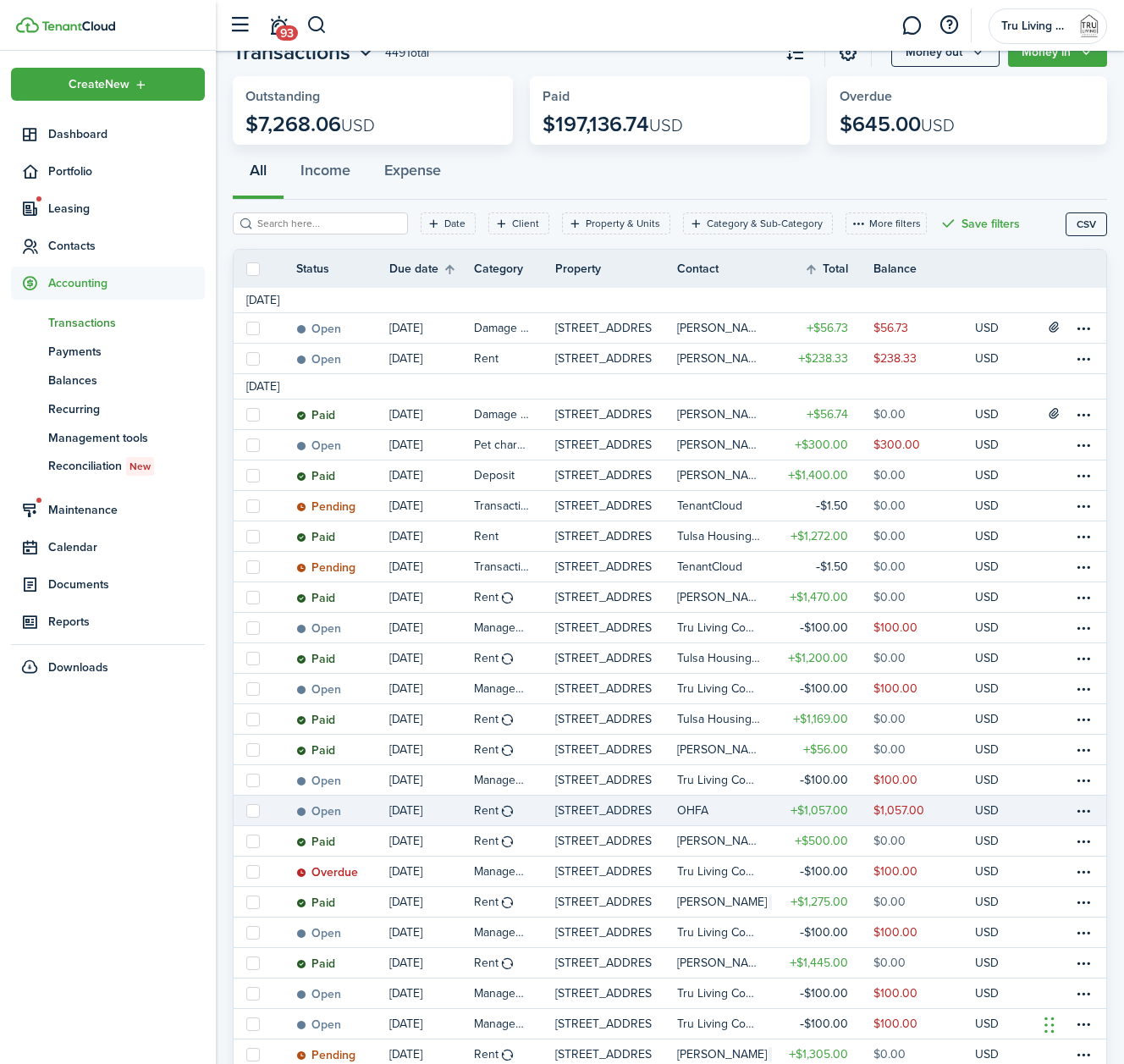
click at [256, 810] on label at bounding box center [253, 811] width 14 height 14
click at [246, 810] on input "checkbox" at bounding box center [245, 810] width 1 height 1
checkbox input "true"
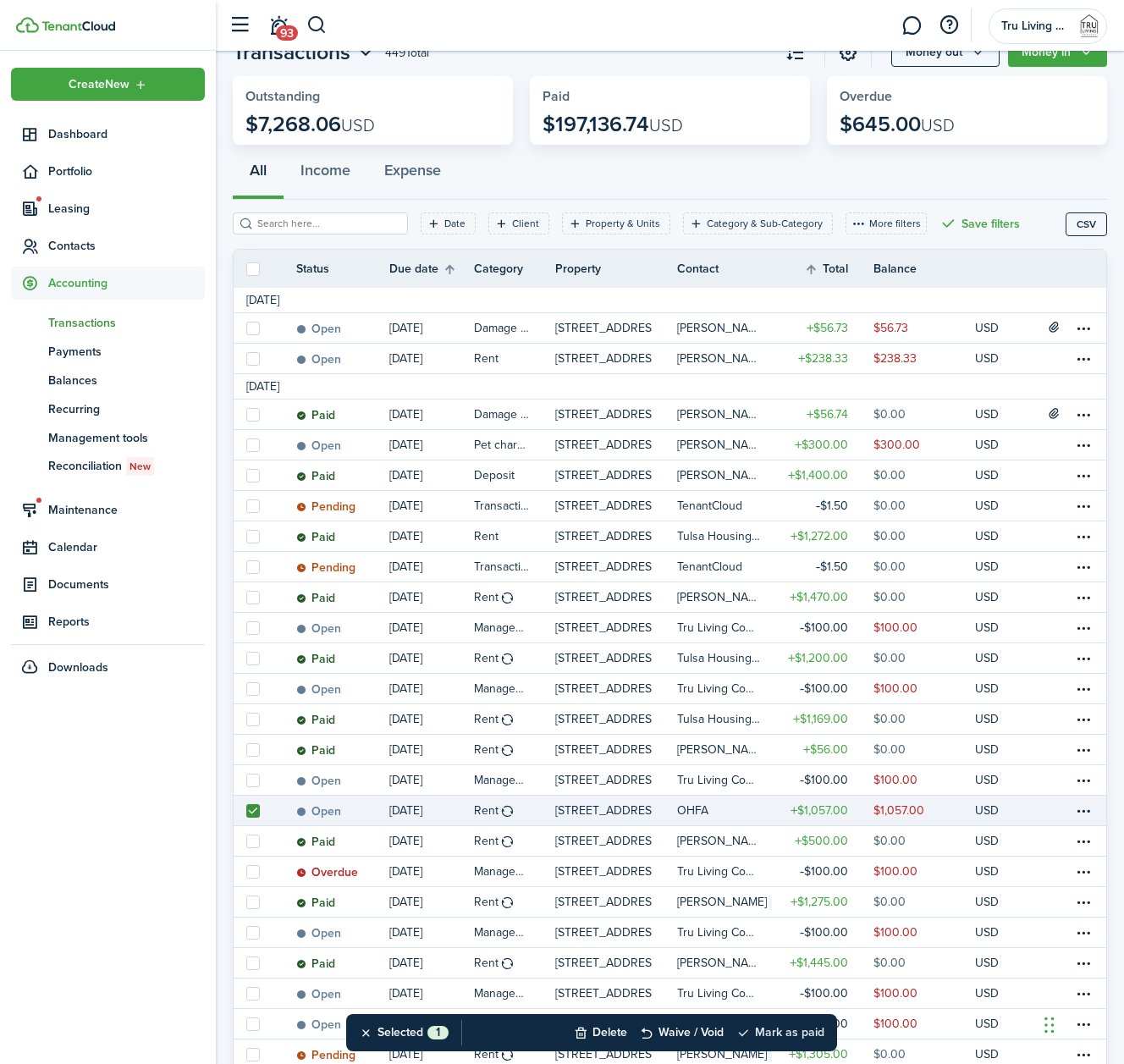
click at [766, 1029] on button "Mark as paid" at bounding box center [780, 1033] width 88 height 37
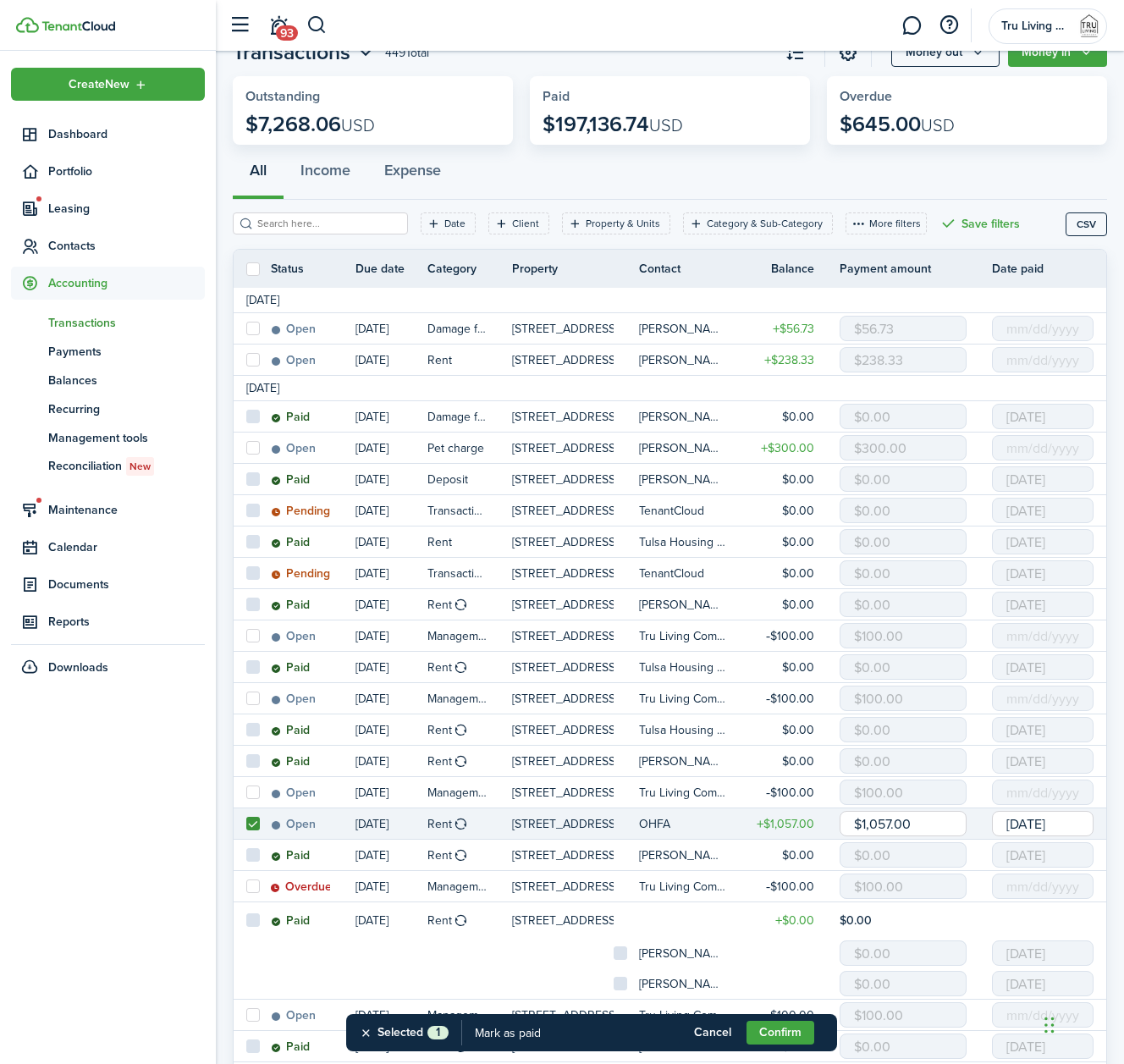
click at [1033, 830] on input "[DATE]" at bounding box center [1043, 823] width 102 height 25
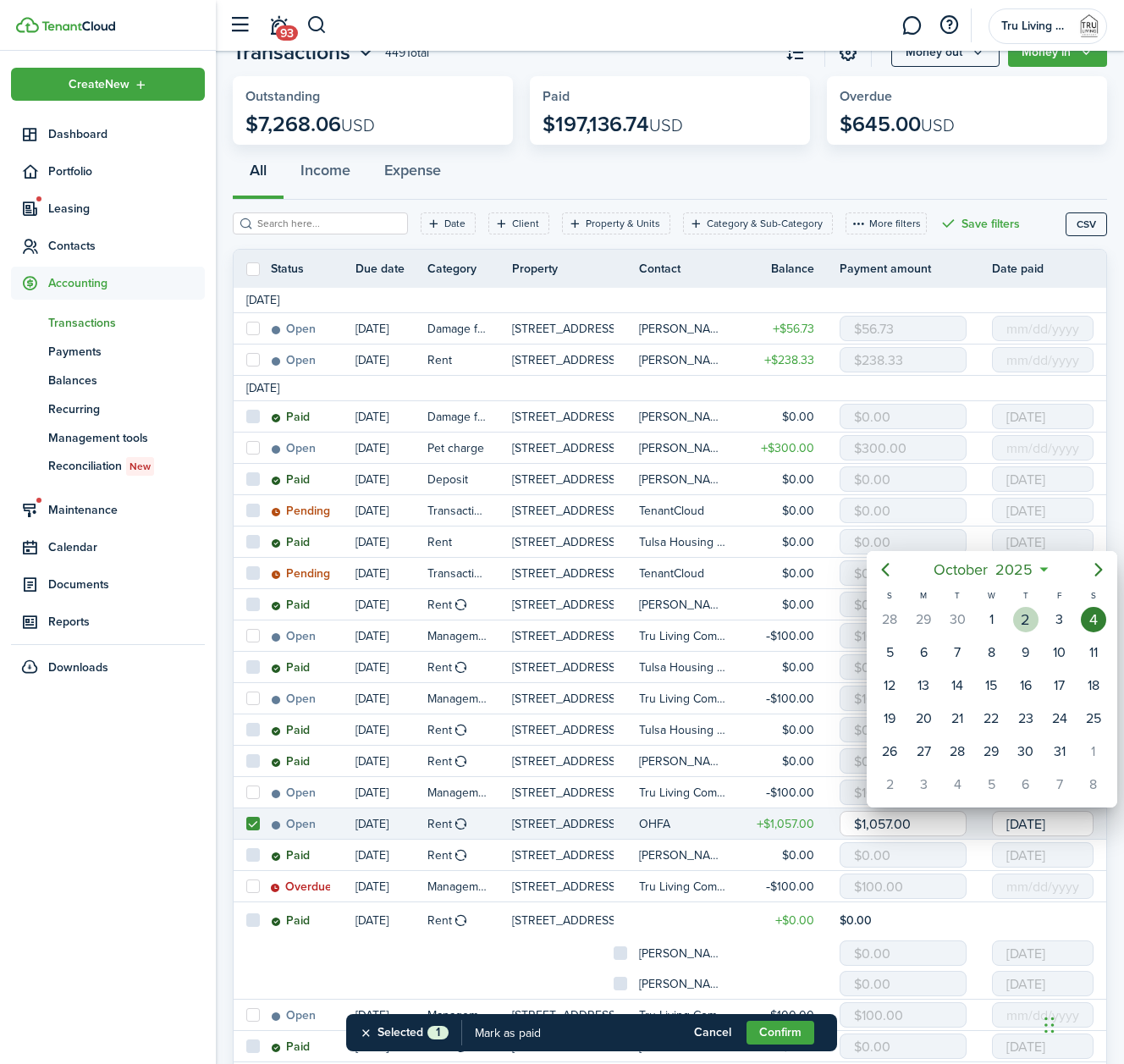
click at [1028, 620] on div "2" at bounding box center [1026, 619] width 25 height 25
type input "[DATE]"
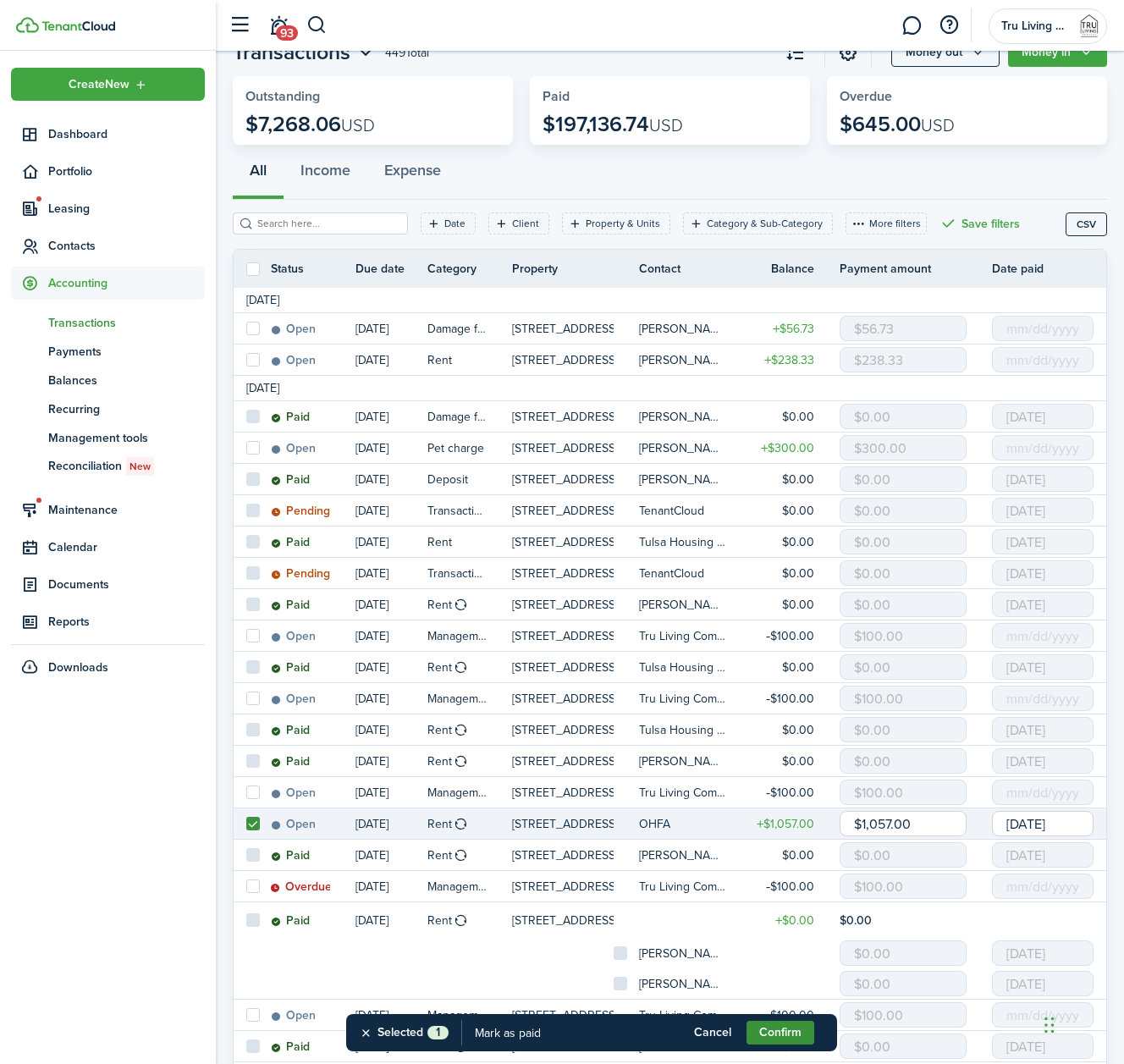
click at [792, 1033] on button "Confirm" at bounding box center [781, 1033] width 68 height 23
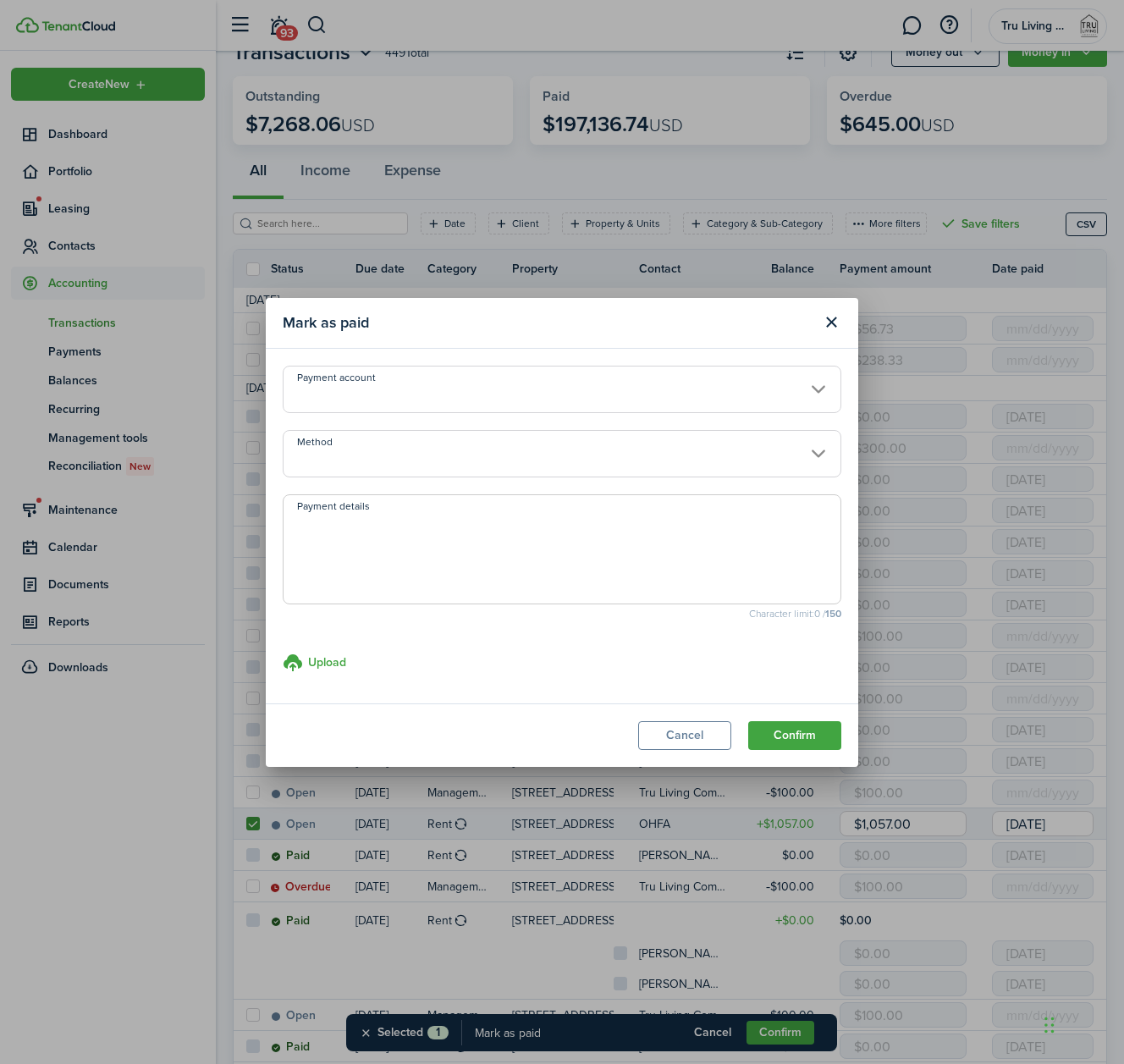
click at [573, 395] on input "Payment account" at bounding box center [562, 389] width 559 height 48
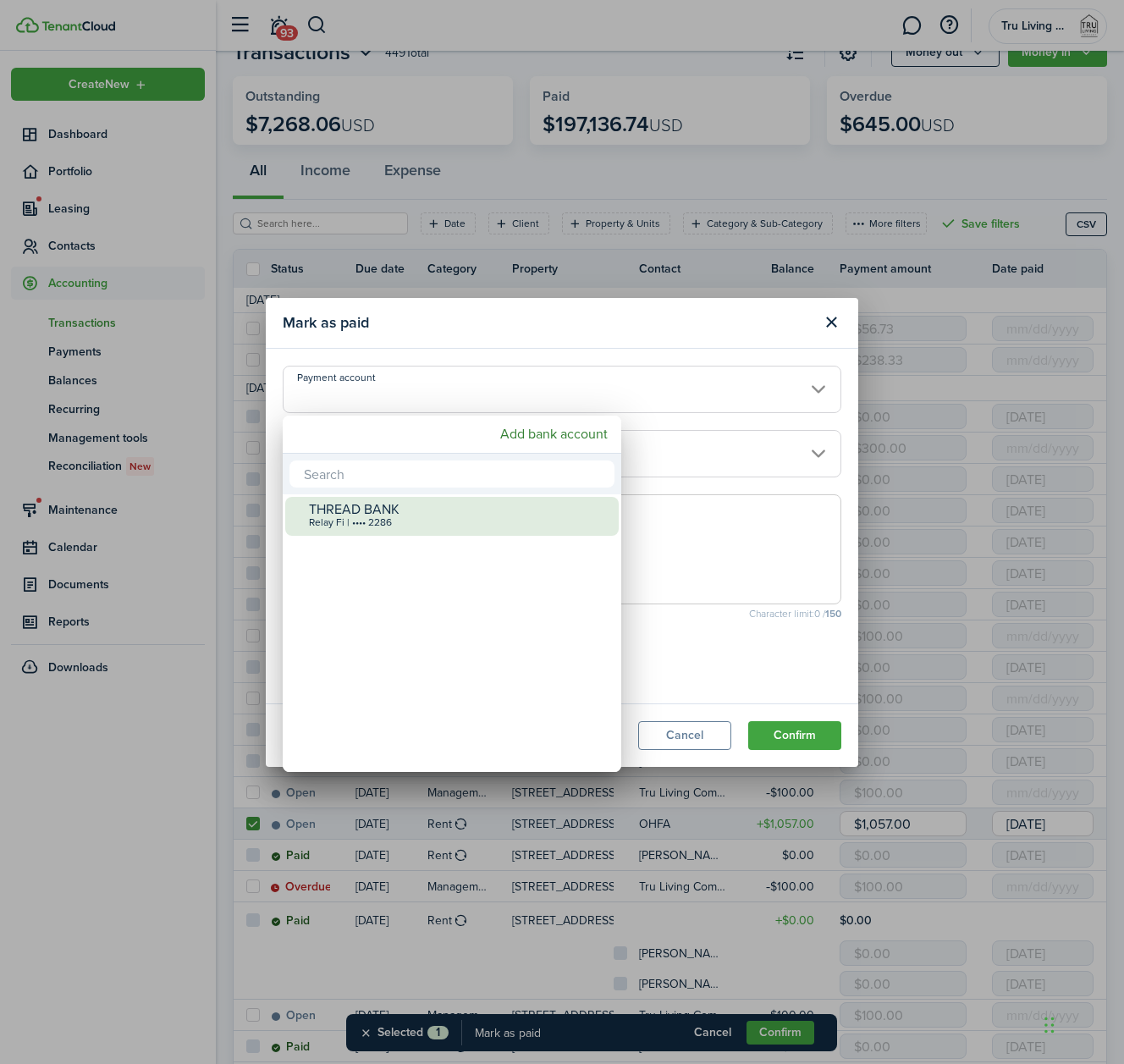
click at [434, 521] on div "Relay Fi | •••• 2286" at bounding box center [459, 523] width 300 height 12
type input "•••• •••• •••• 2286"
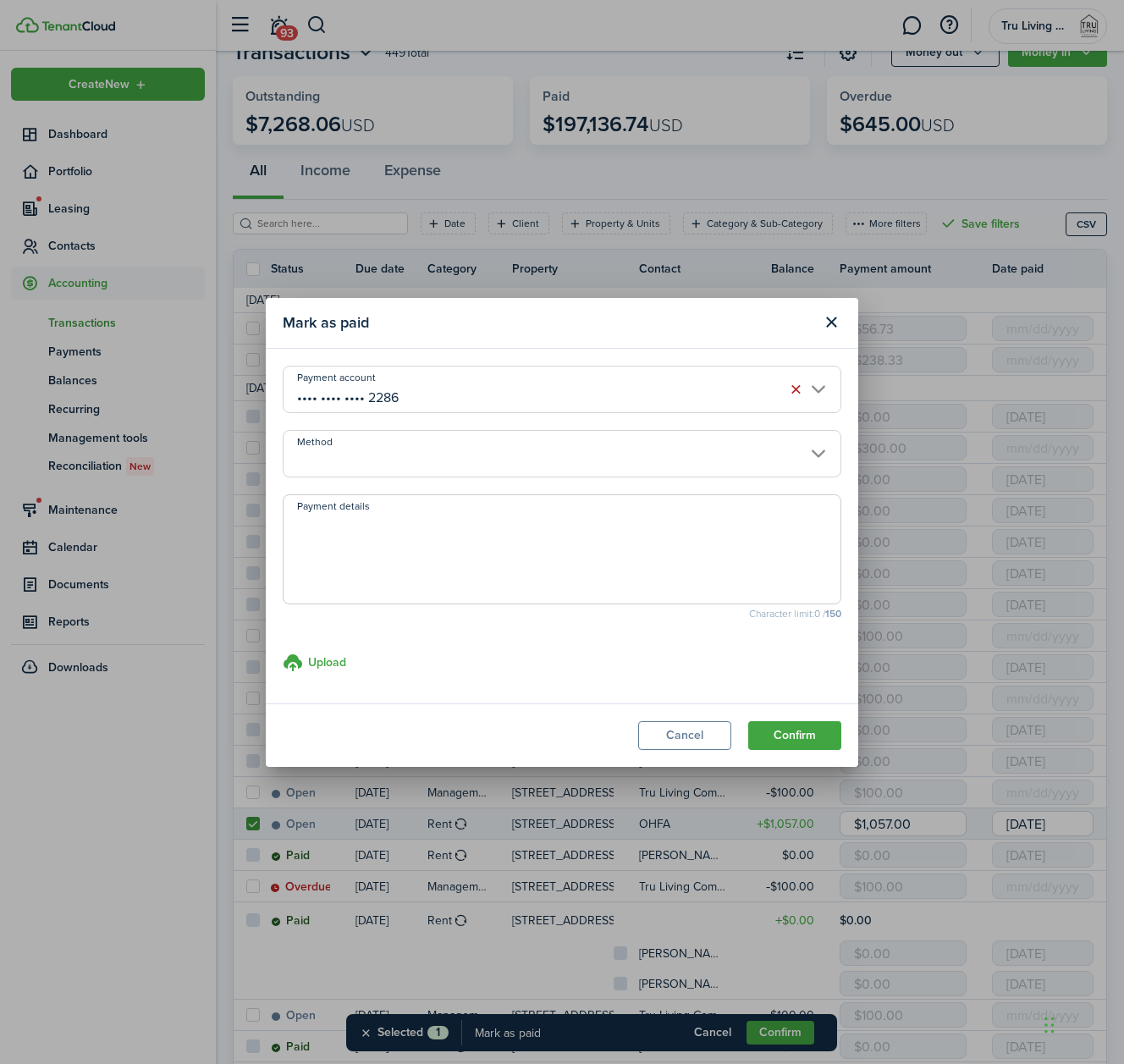
click at [473, 459] on input "Method" at bounding box center [562, 454] width 559 height 48
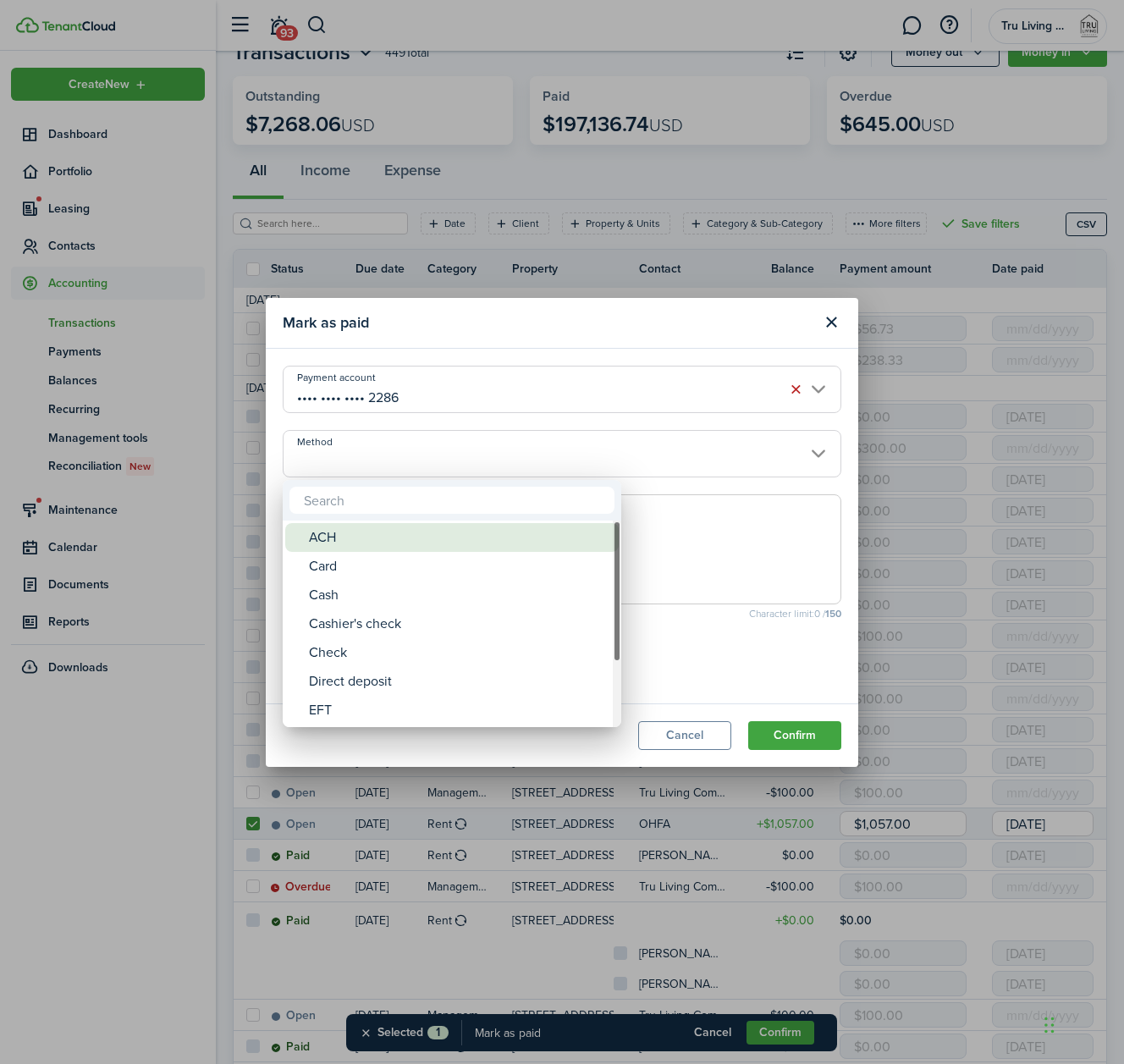
click at [390, 537] on div "ACH" at bounding box center [459, 537] width 300 height 29
type input "ACH"
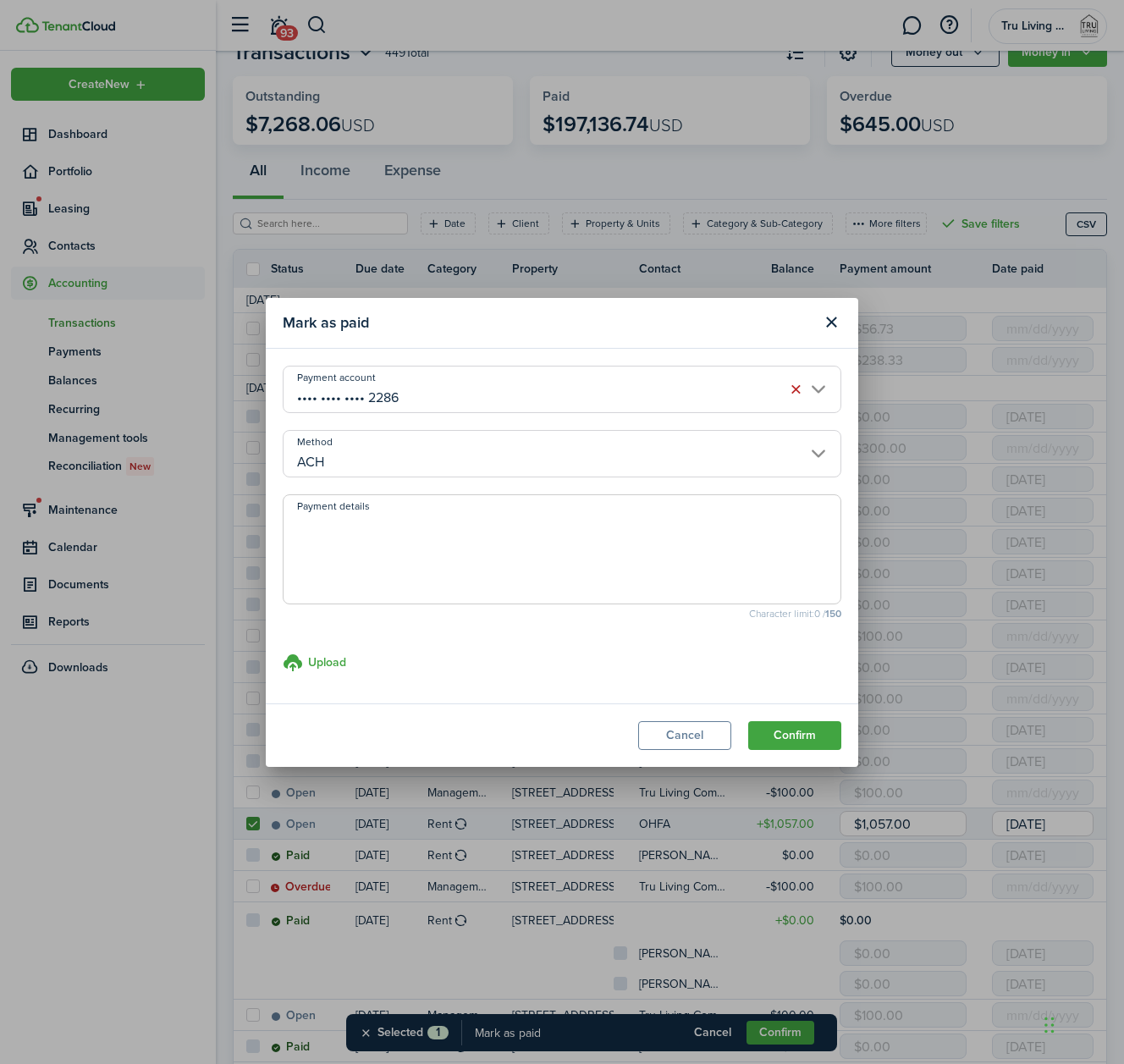
click at [382, 534] on textarea "Payment details" at bounding box center [562, 555] width 557 height 82
click at [394, 523] on textarea "OHFA Relay #" at bounding box center [562, 555] width 557 height 82
paste textarea "338310555"
type textarea "OHFA Relay #338310555"
click at [783, 732] on button "Confirm" at bounding box center [795, 735] width 93 height 29
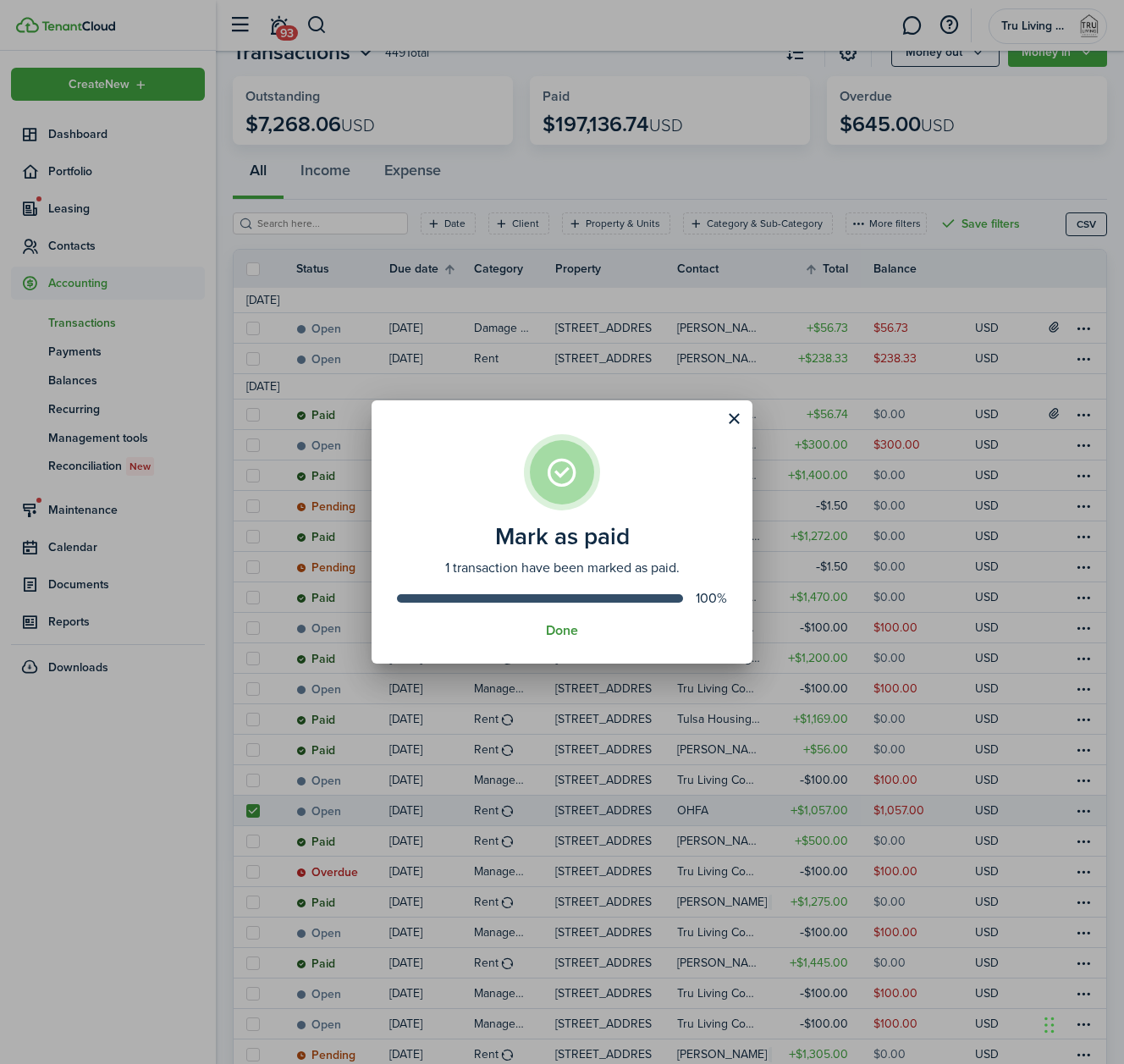
click at [569, 638] on button "Done" at bounding box center [562, 631] width 32 height 16
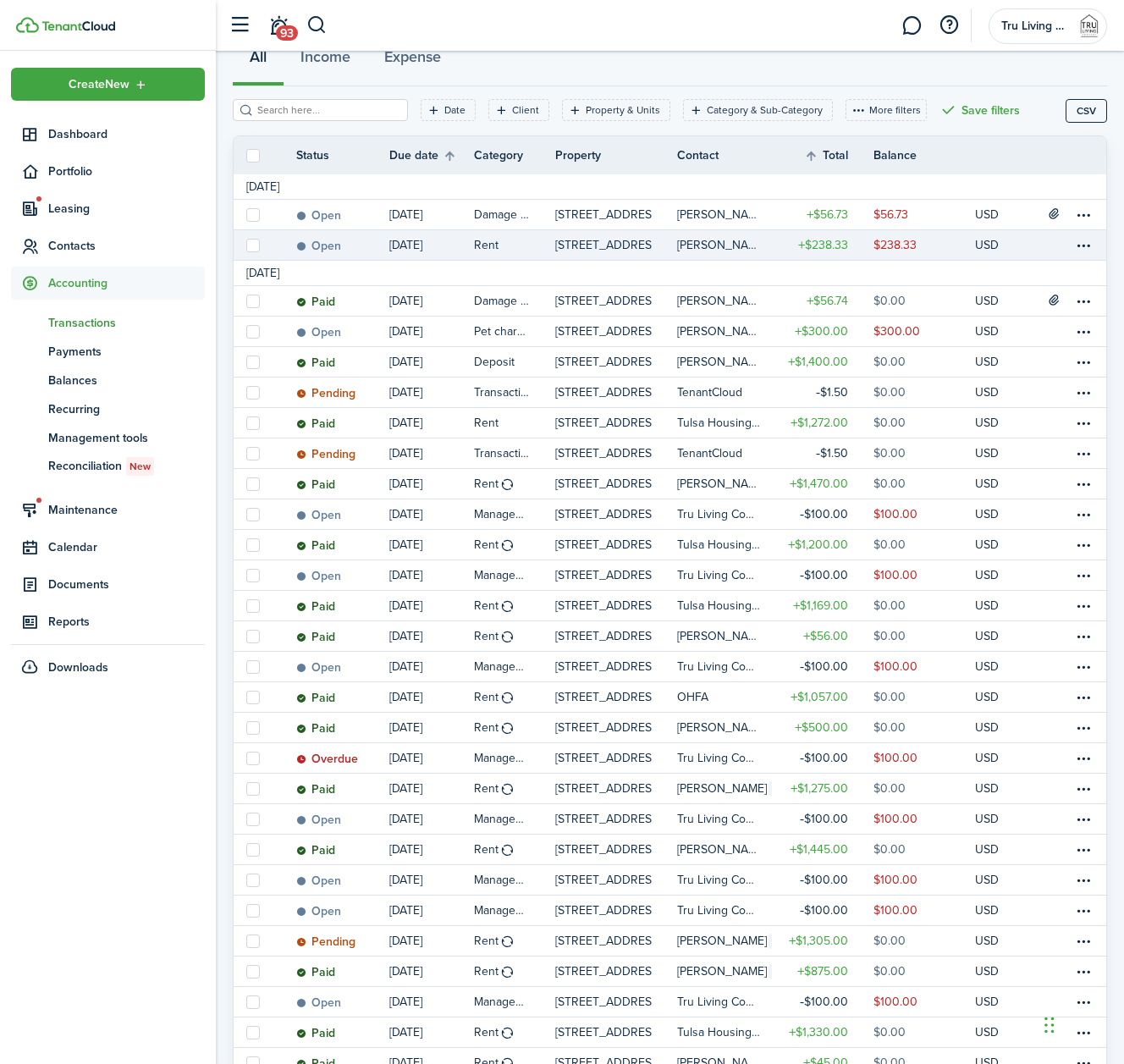
scroll to position [172, 0]
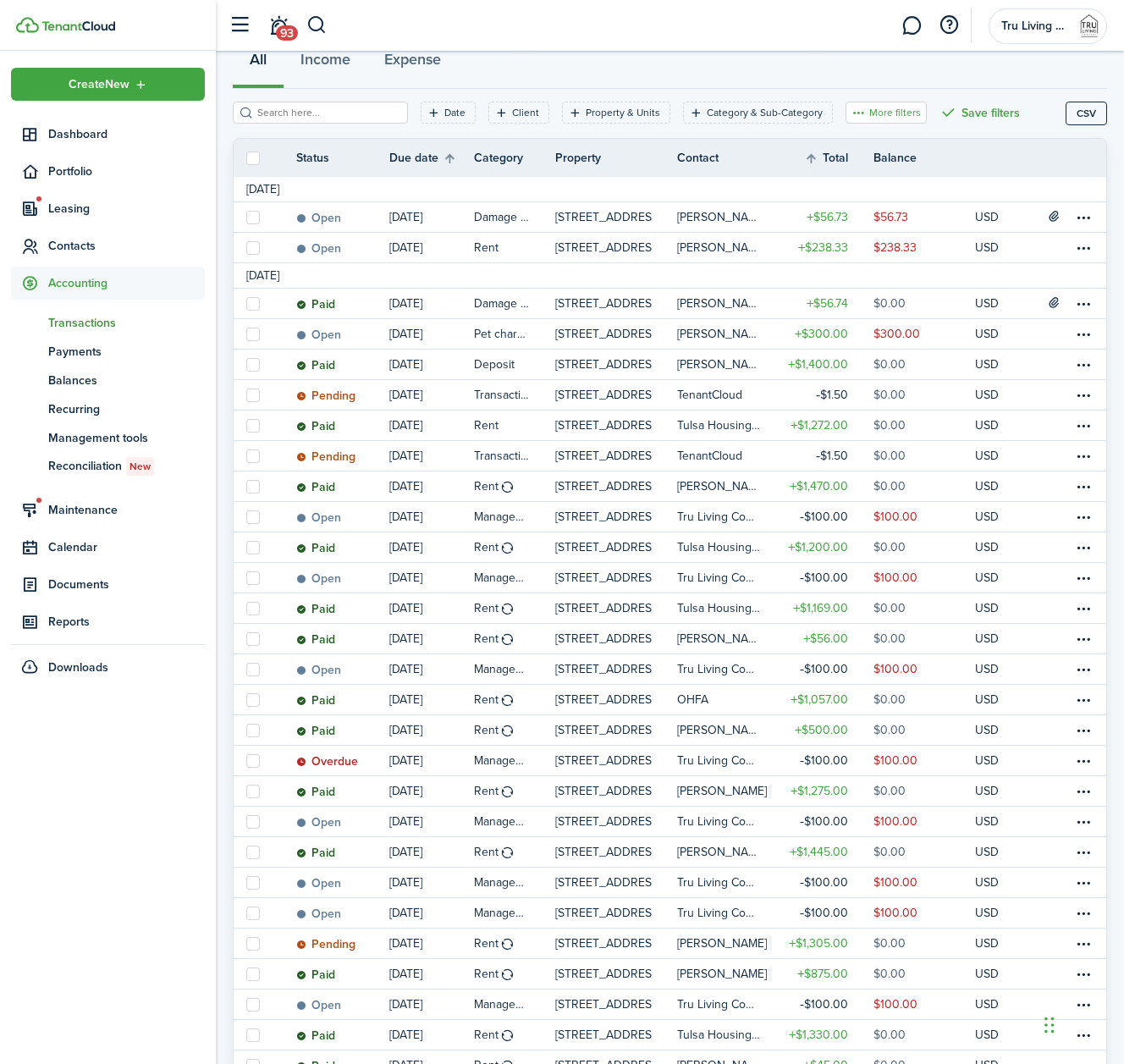
click at [881, 112] on button "More filters" at bounding box center [887, 112] width 82 height 22
click at [874, 172] on button "Transaction status" at bounding box center [883, 175] width 148 height 31
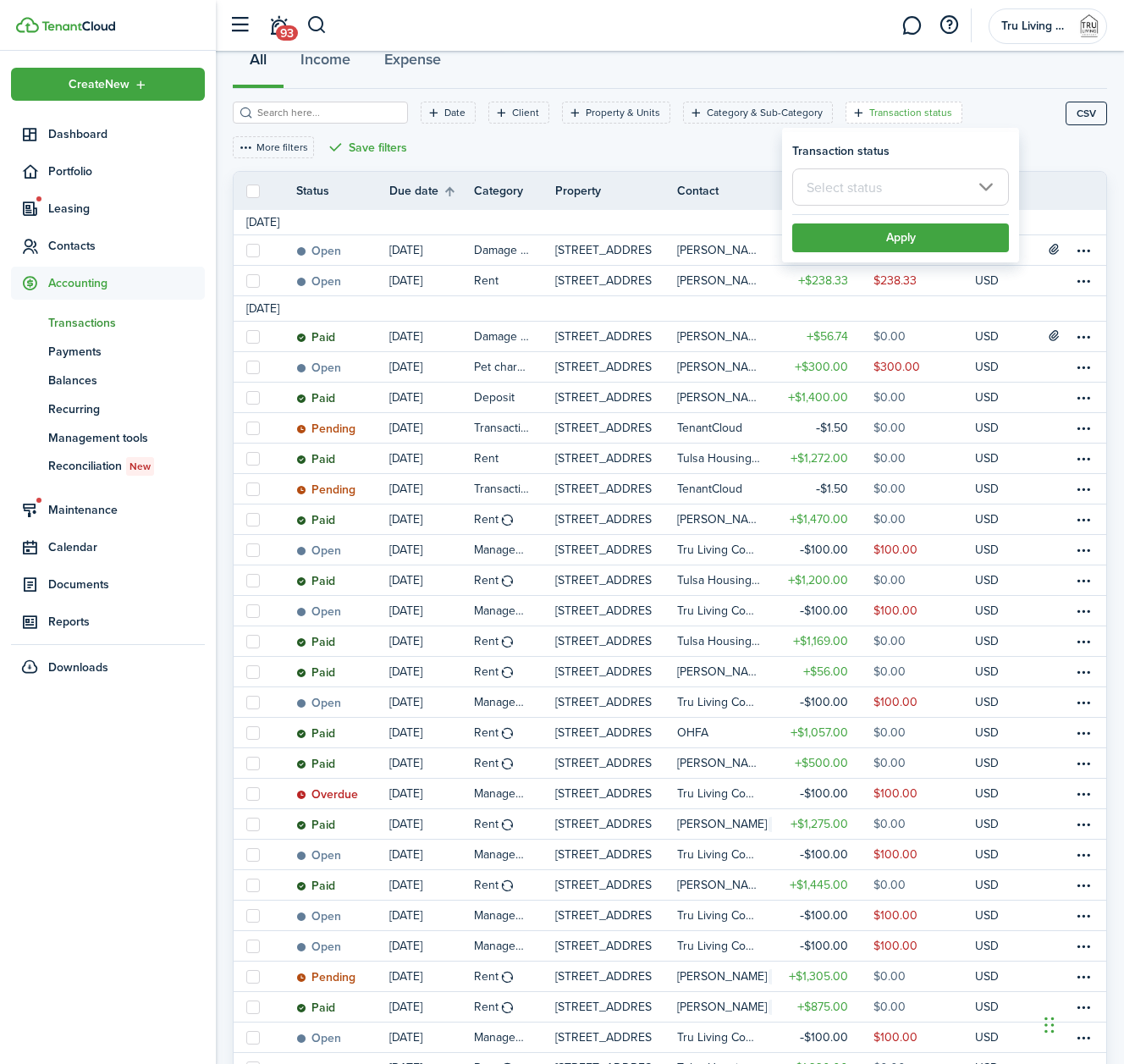
click at [886, 189] on input "text" at bounding box center [901, 187] width 216 height 37
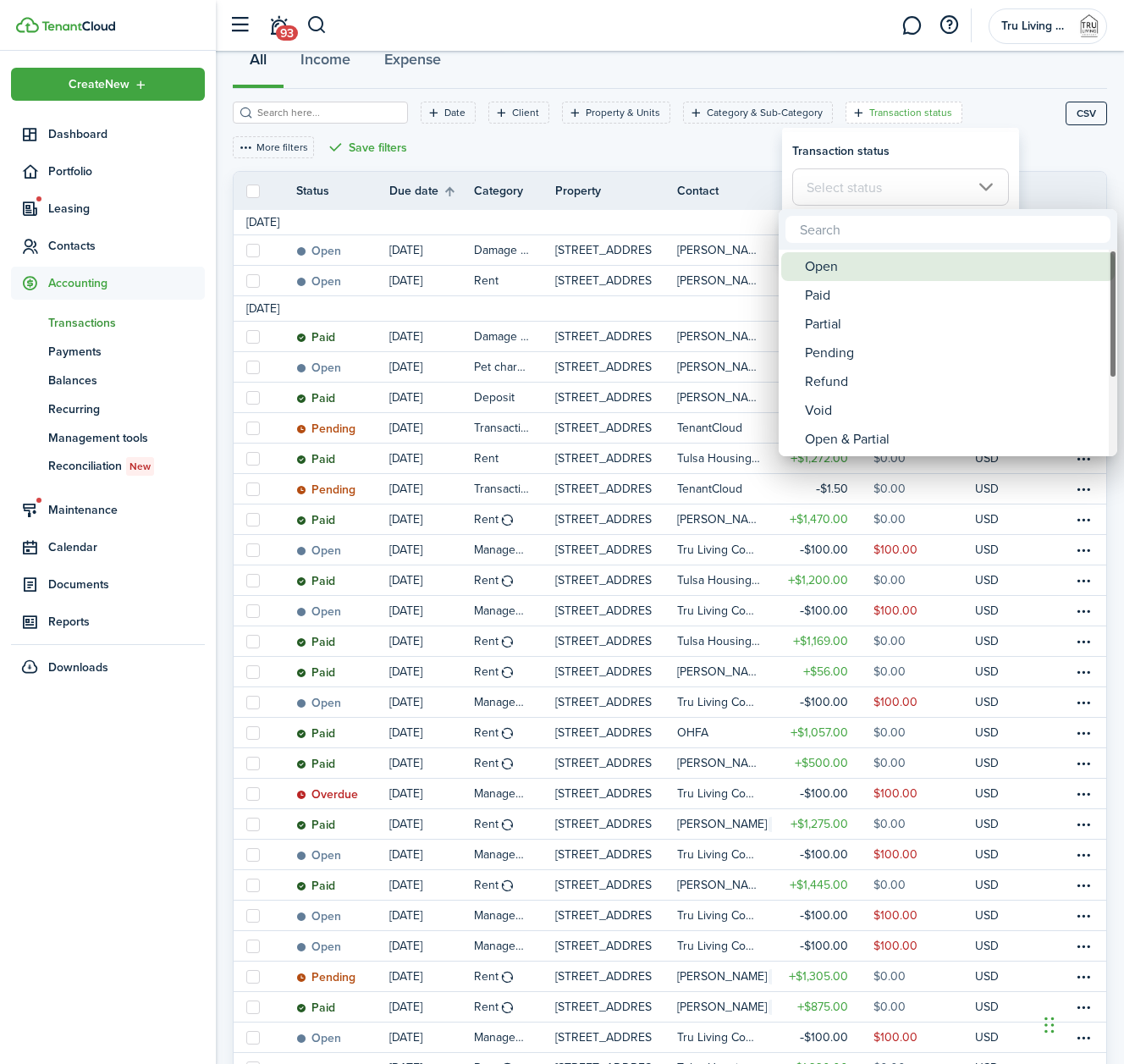
click at [814, 273] on div "Open" at bounding box center [954, 266] width 300 height 29
type input "Open"
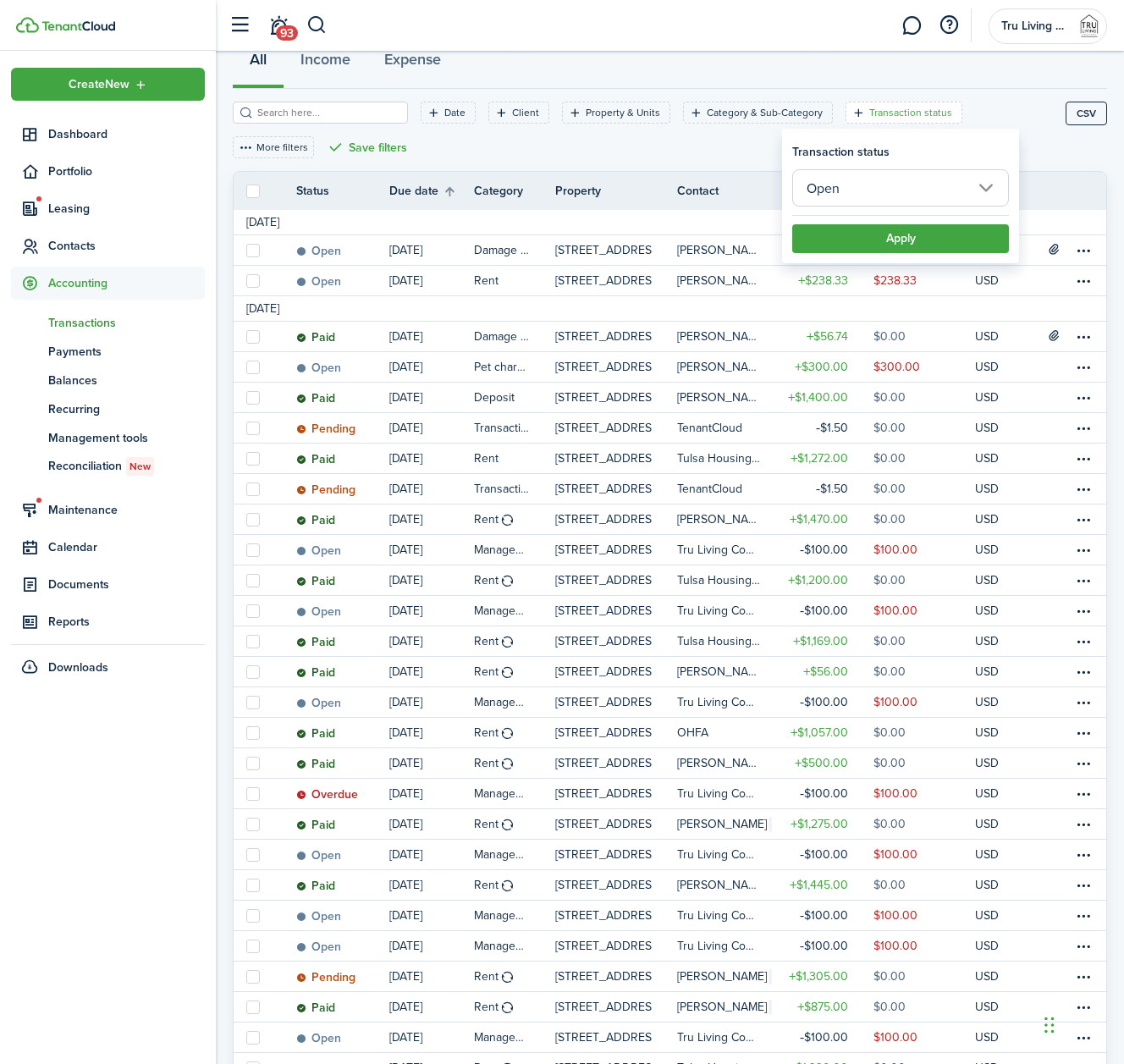
scroll to position [171, 0]
click at [883, 243] on button "Apply" at bounding box center [901, 238] width 216 height 29
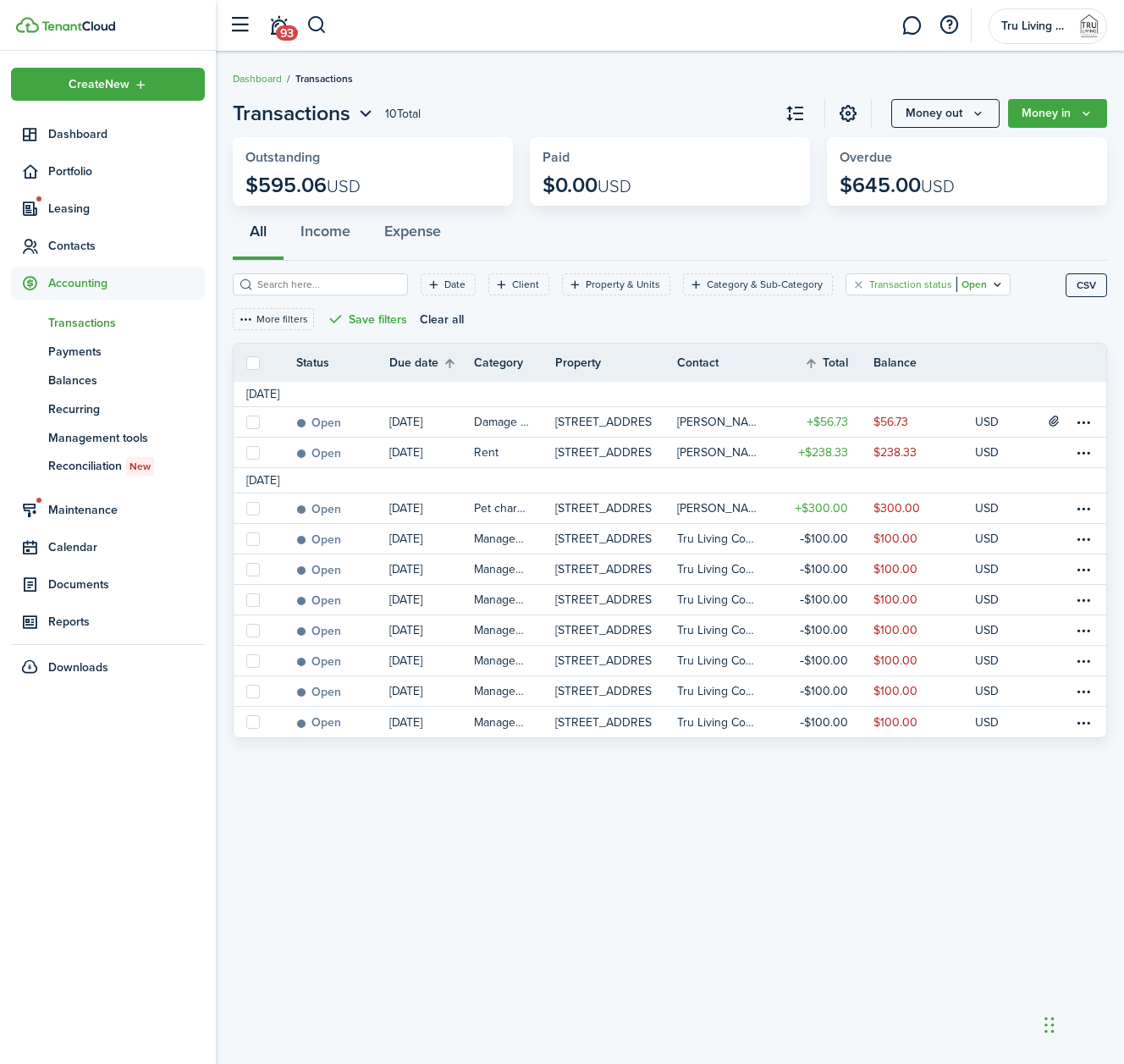
click at [968, 285] on filter-tag-value "Open" at bounding box center [972, 284] width 30 height 16
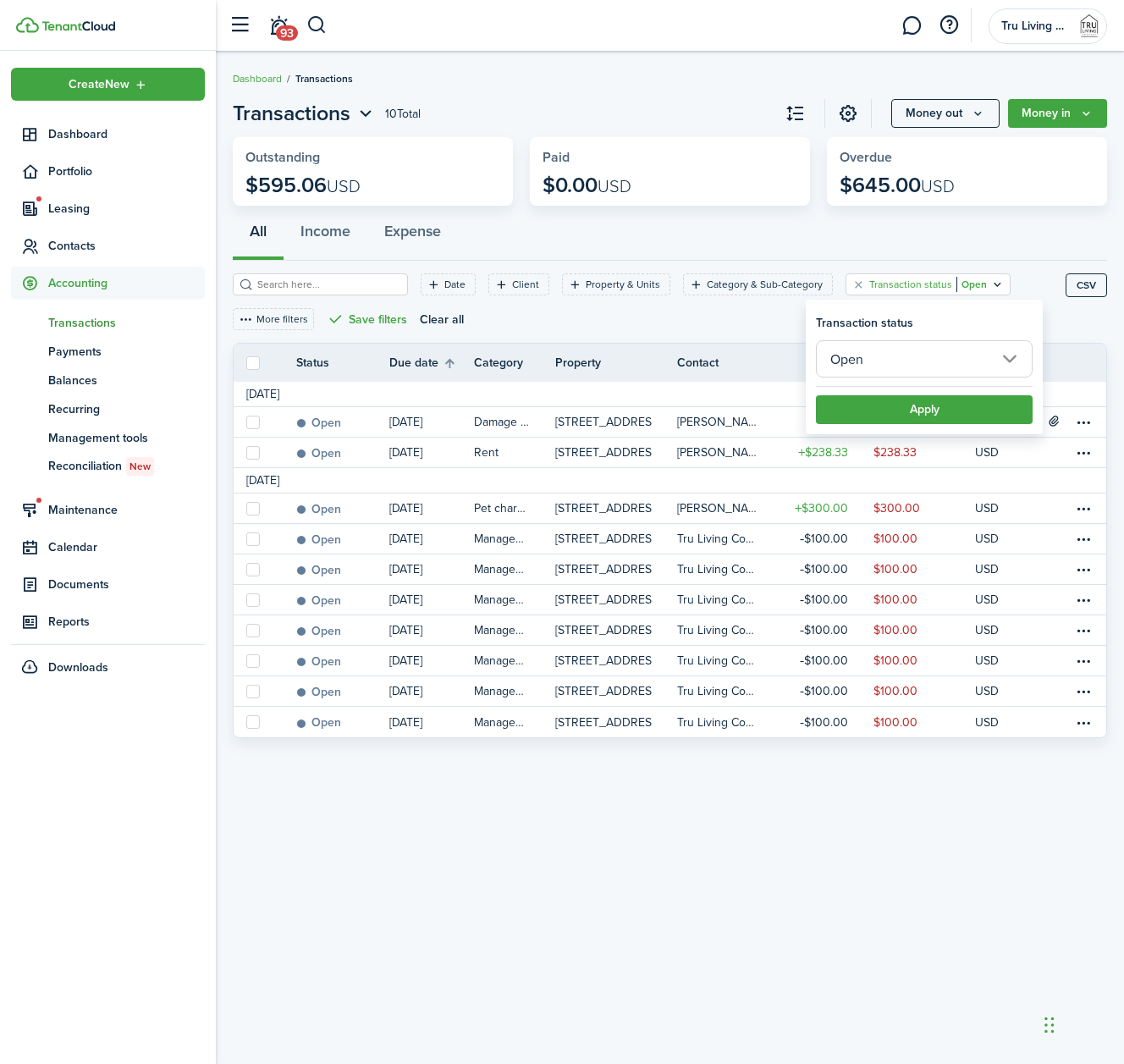
click at [969, 352] on input "Open" at bounding box center [924, 359] width 216 height 37
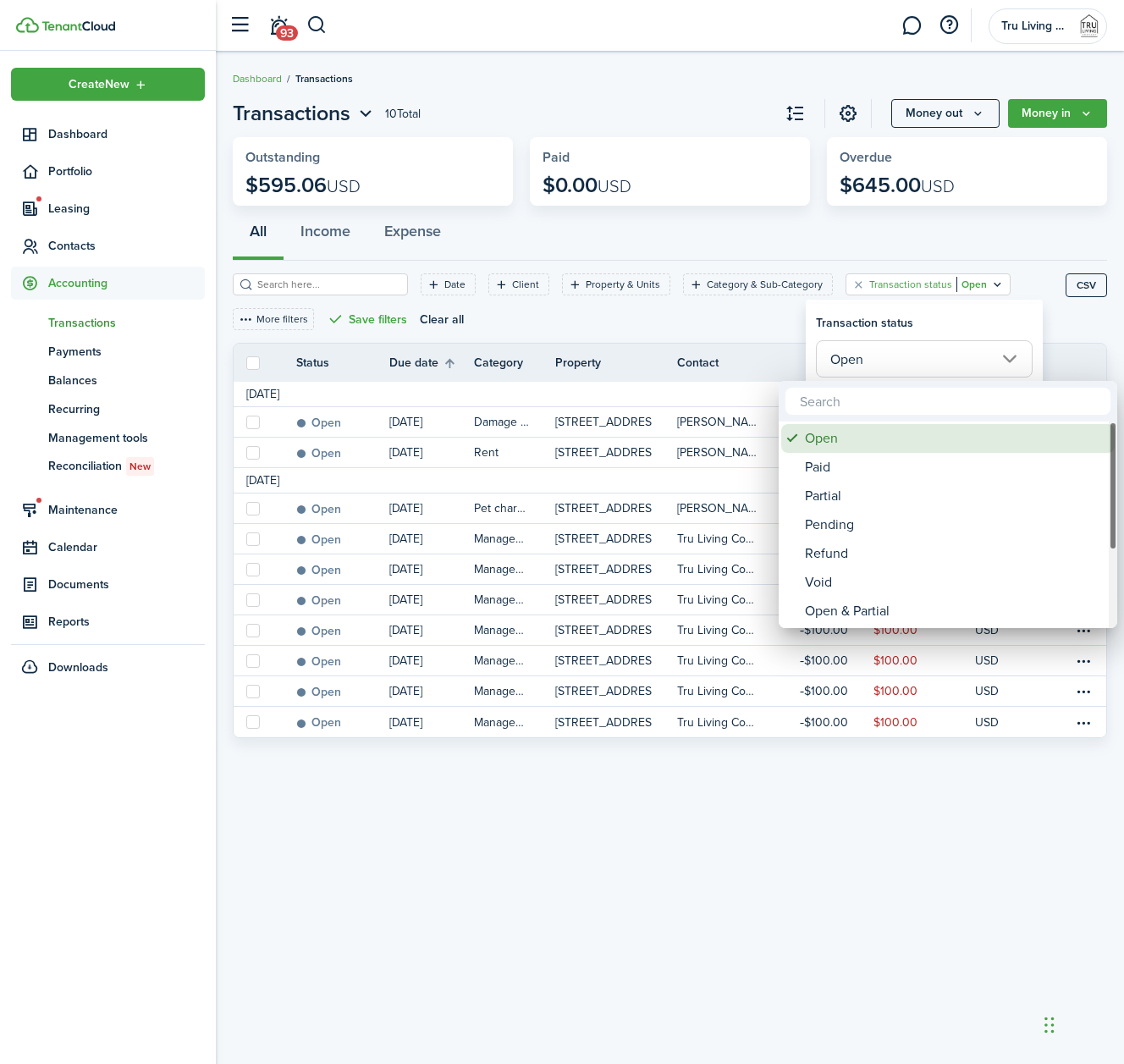
click at [817, 441] on div "Open" at bounding box center [954, 438] width 300 height 29
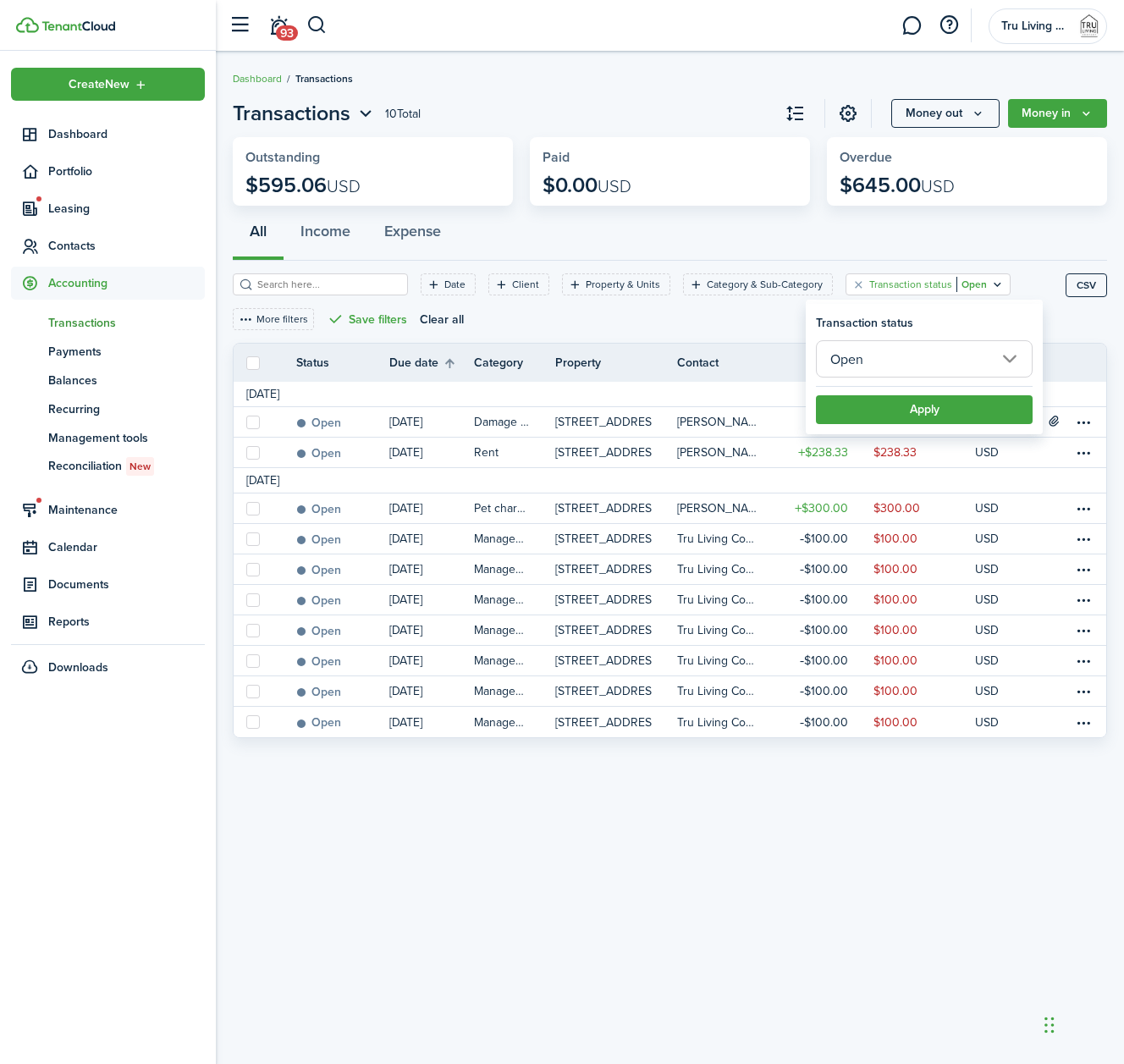
click at [908, 367] on input "Open" at bounding box center [924, 359] width 216 height 37
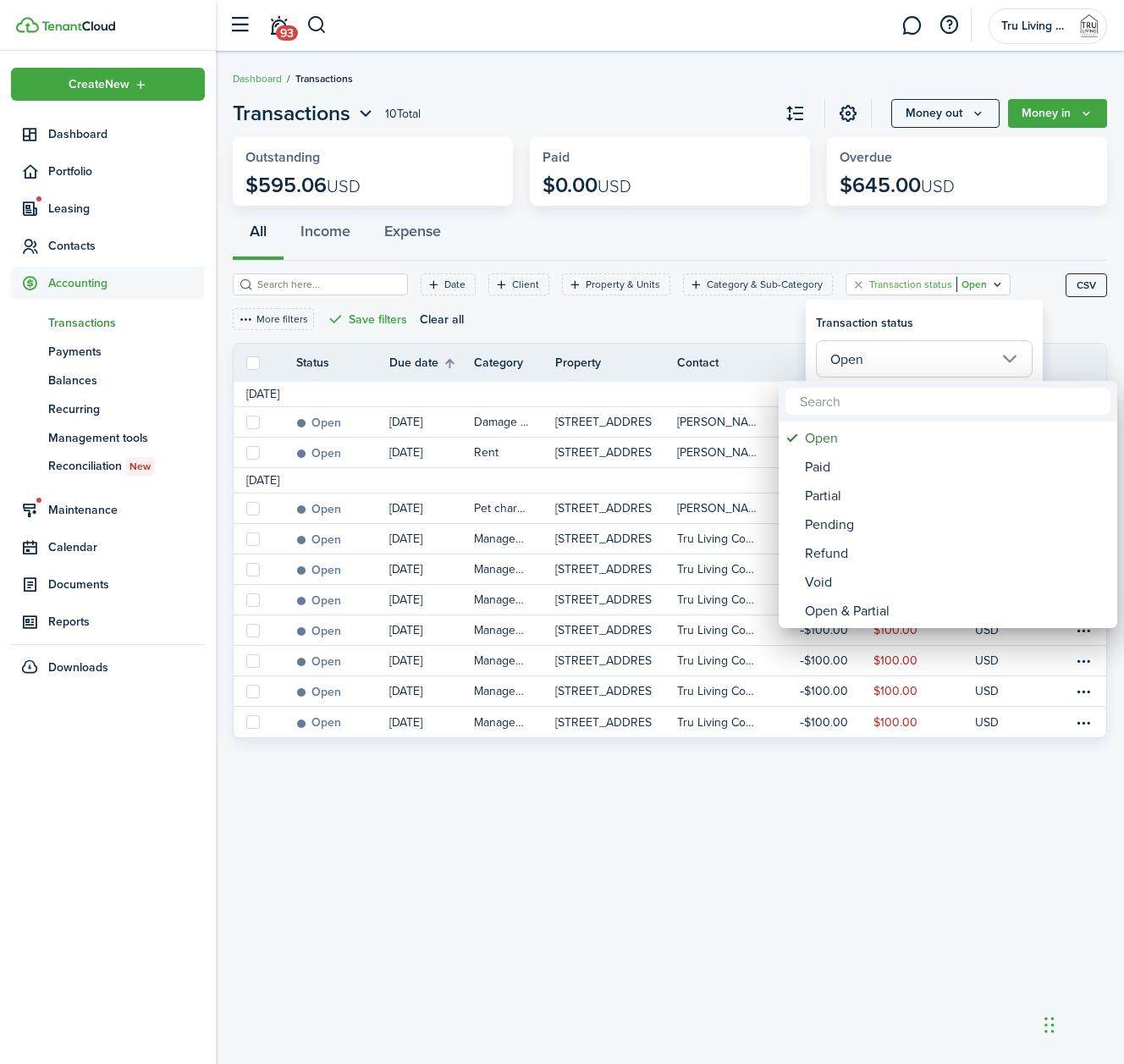
click at [855, 279] on div at bounding box center [562, 532] width 1395 height 1335
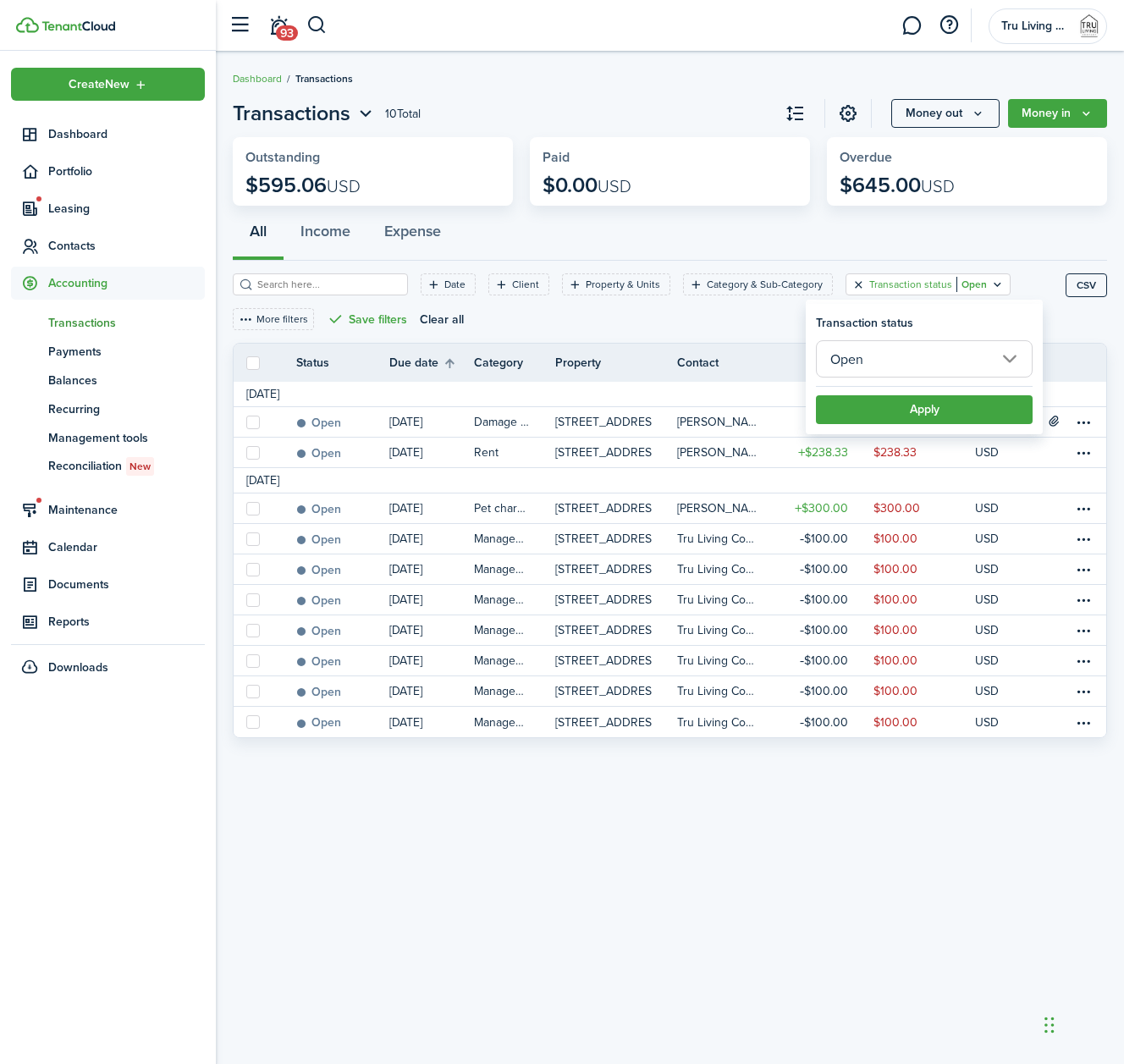
click at [857, 286] on button "Clear filter" at bounding box center [859, 284] width 15 height 14
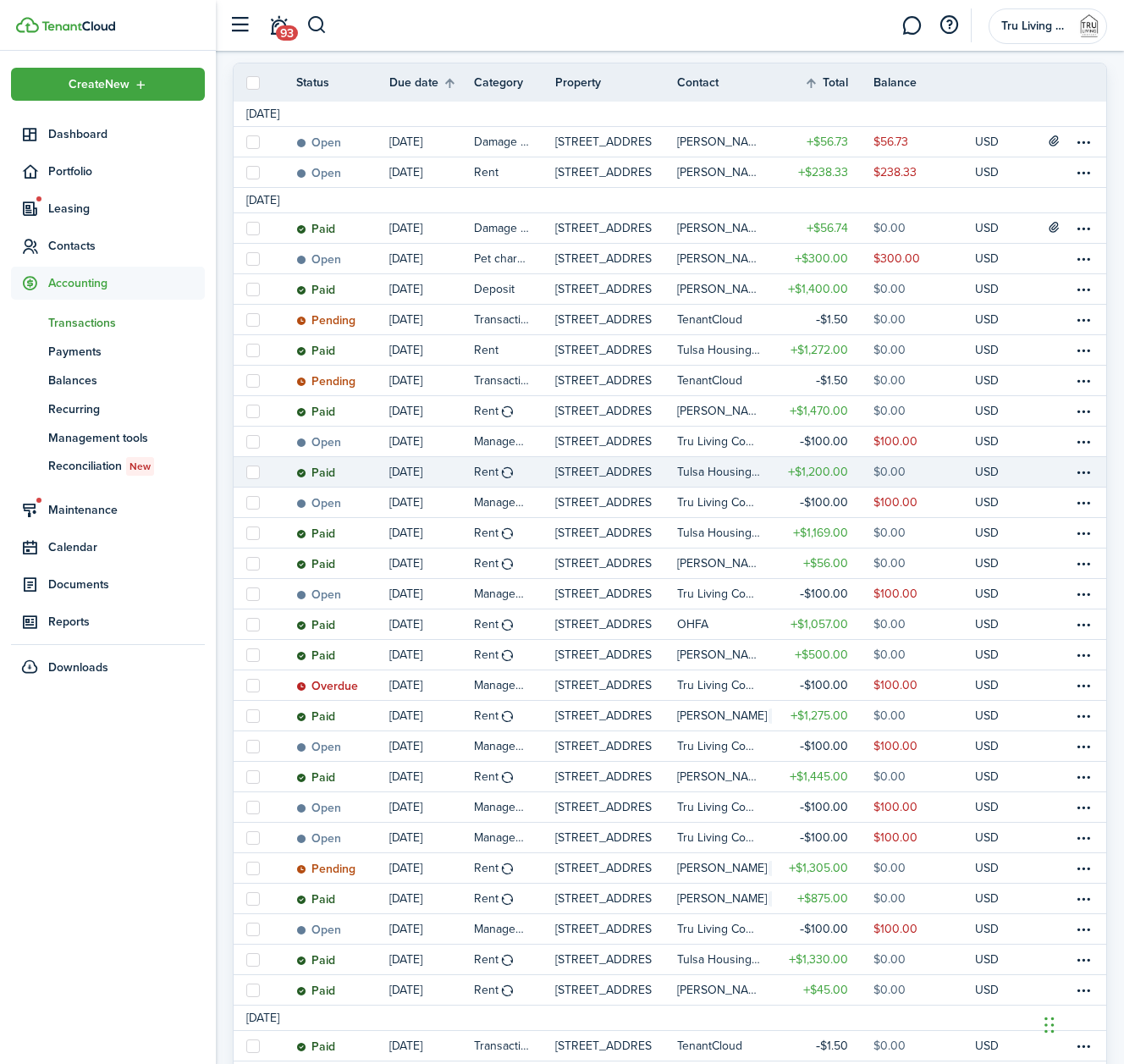
scroll to position [248, 0]
